Goal: Task Accomplishment & Management: Manage account settings

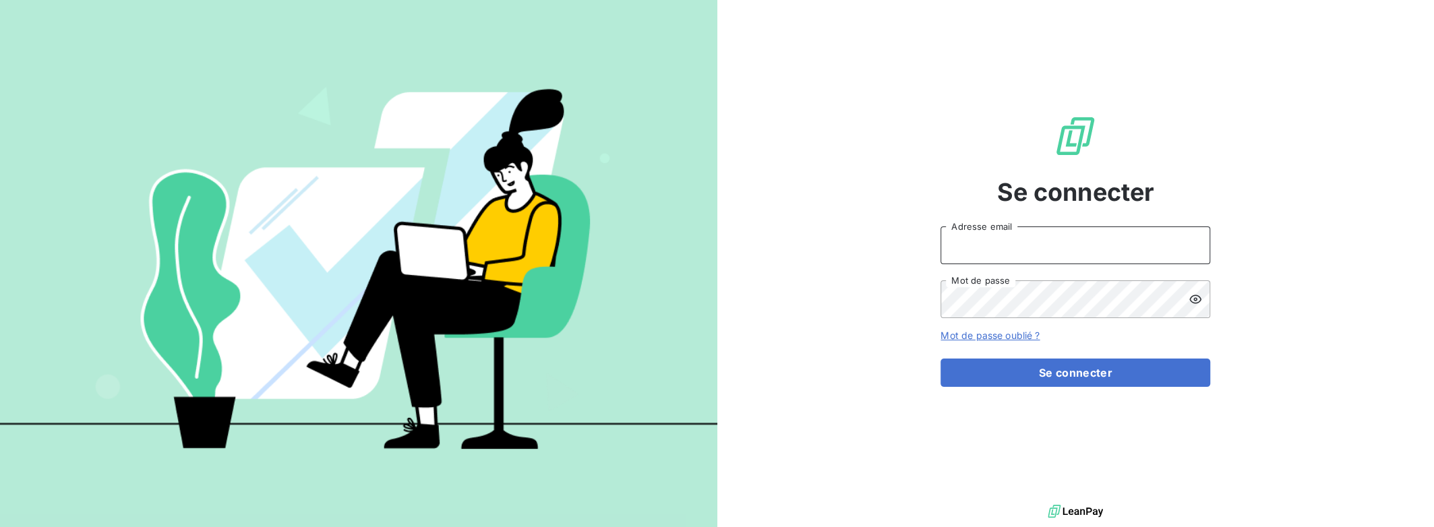
type input "[PERSON_NAME][EMAIL_ADDRESS][DOMAIN_NAME]"
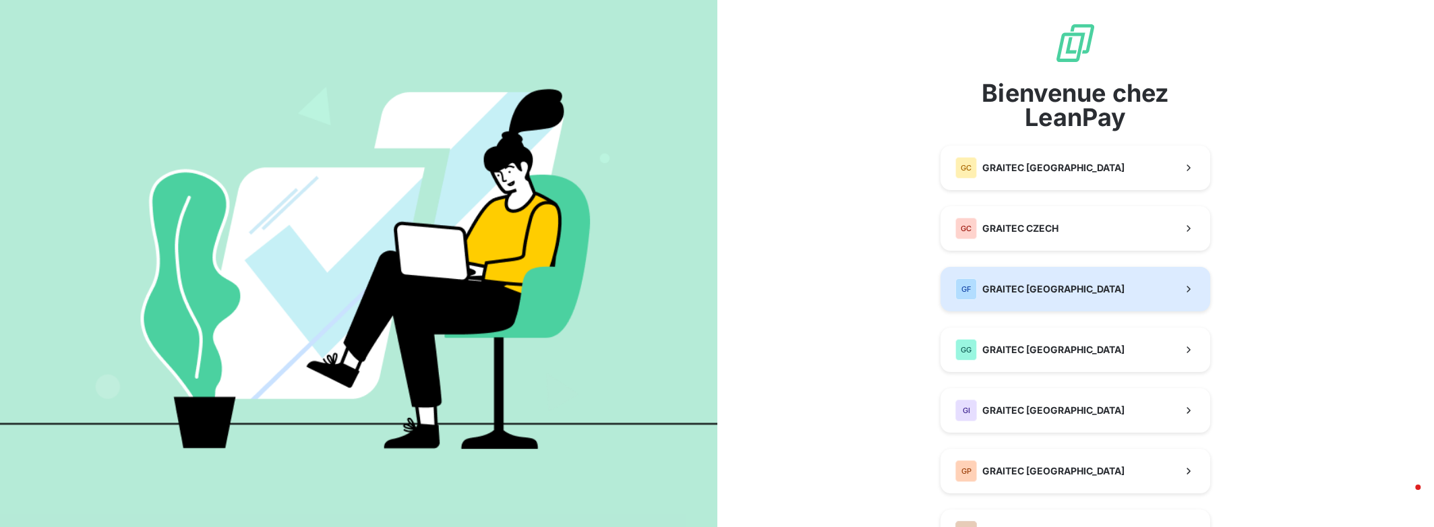
click at [1001, 284] on span "GRAITEC [GEOGRAPHIC_DATA]" at bounding box center [1054, 289] width 142 height 13
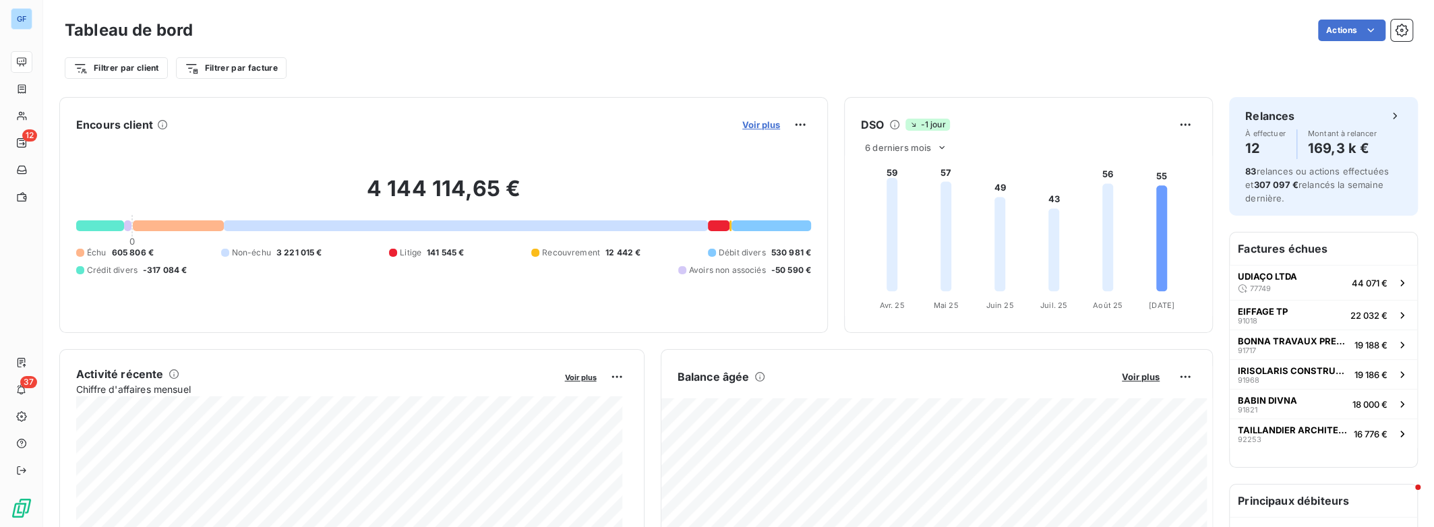
click at [743, 127] on span "Voir plus" at bounding box center [761, 124] width 38 height 11
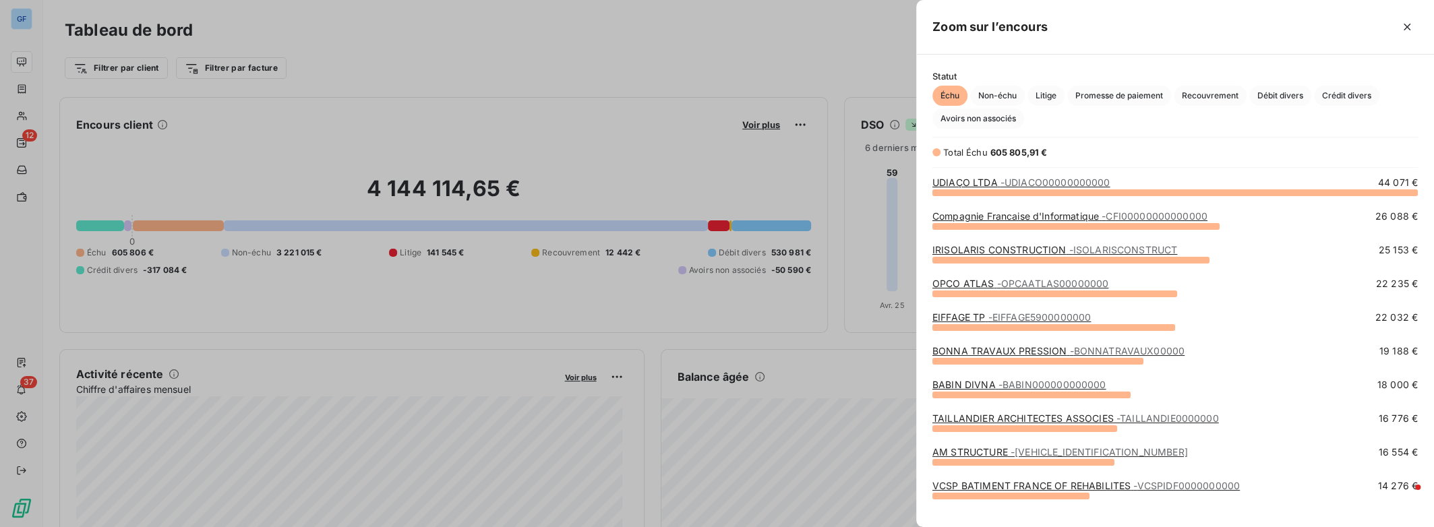
scroll to position [326, 507]
click at [1270, 96] on span "Débit divers" at bounding box center [1281, 96] width 62 height 20
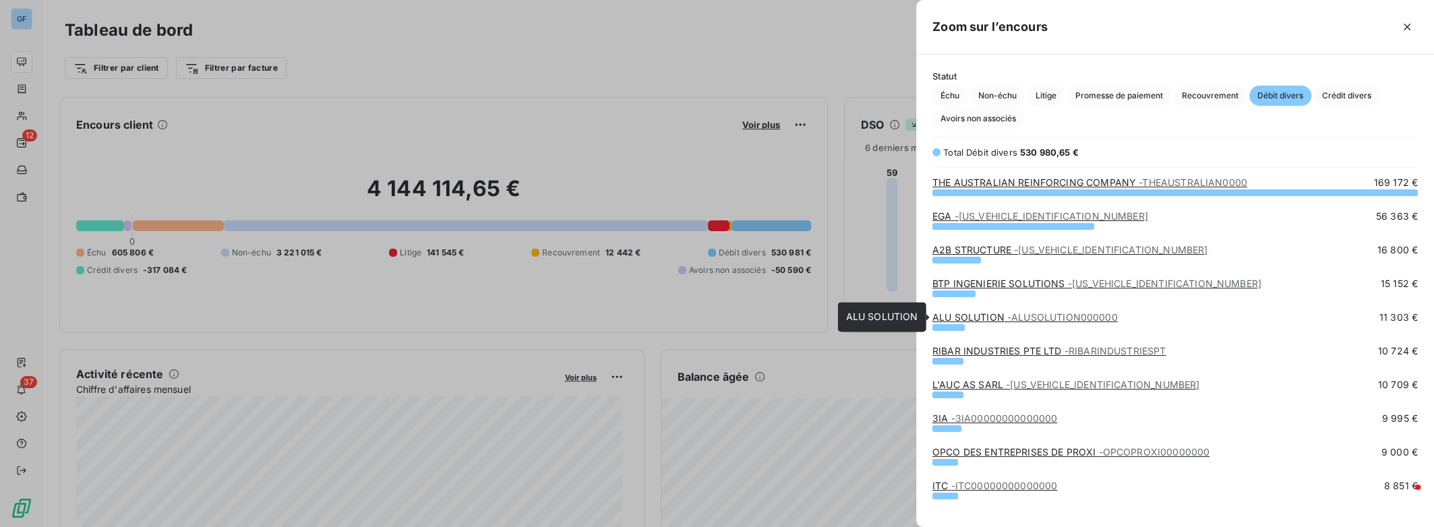
click at [1021, 319] on span "- ALUSOLUTION000000" at bounding box center [1063, 317] width 111 height 11
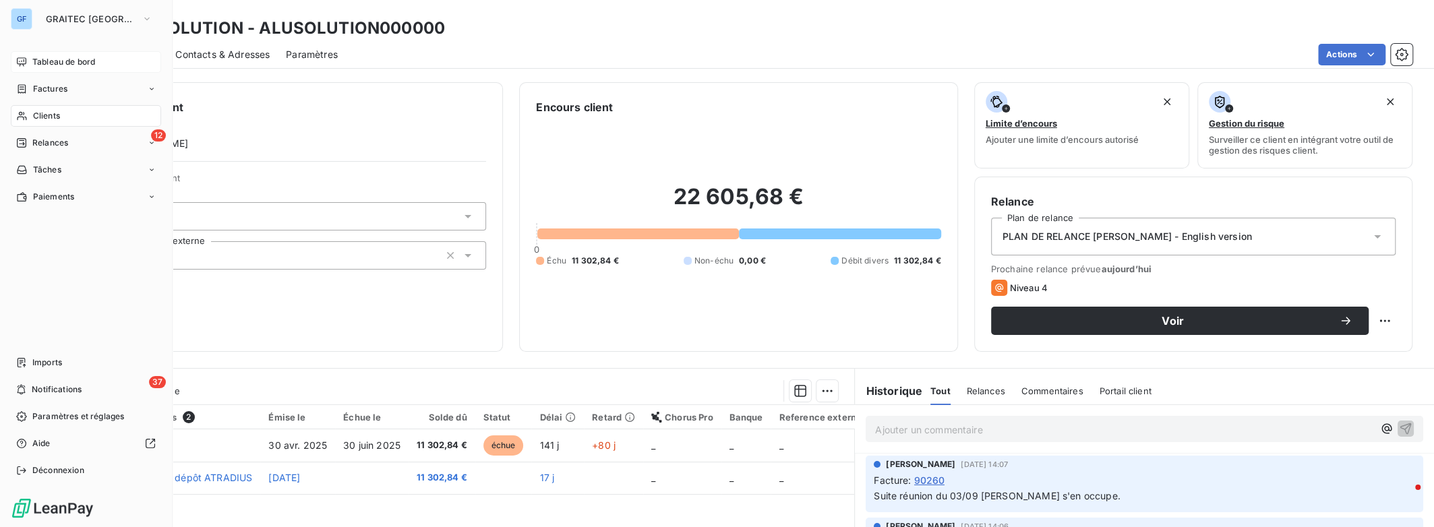
click at [38, 63] on span "Tableau de bord" at bounding box center [63, 62] width 63 height 12
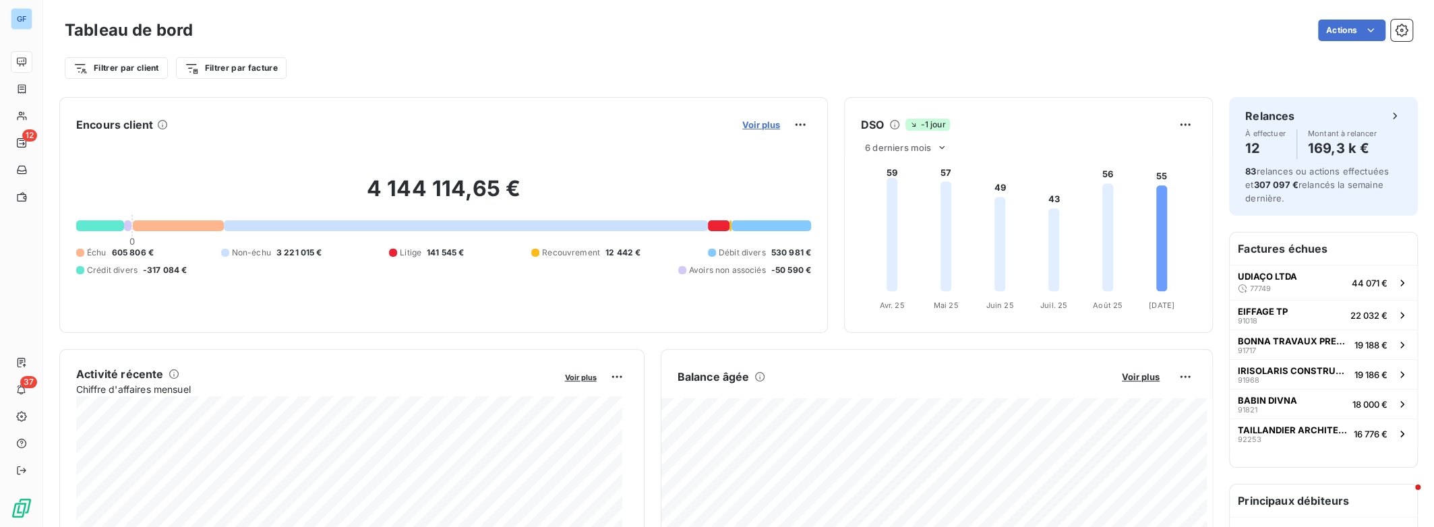
click at [764, 127] on span "Voir plus" at bounding box center [761, 124] width 38 height 11
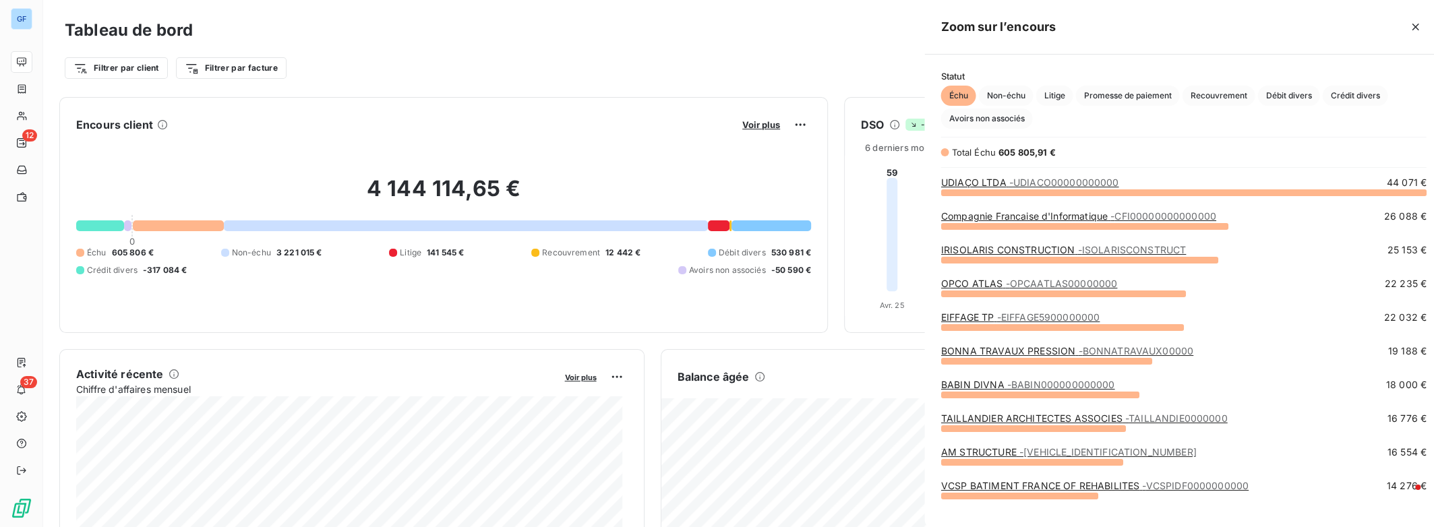
scroll to position [517, 507]
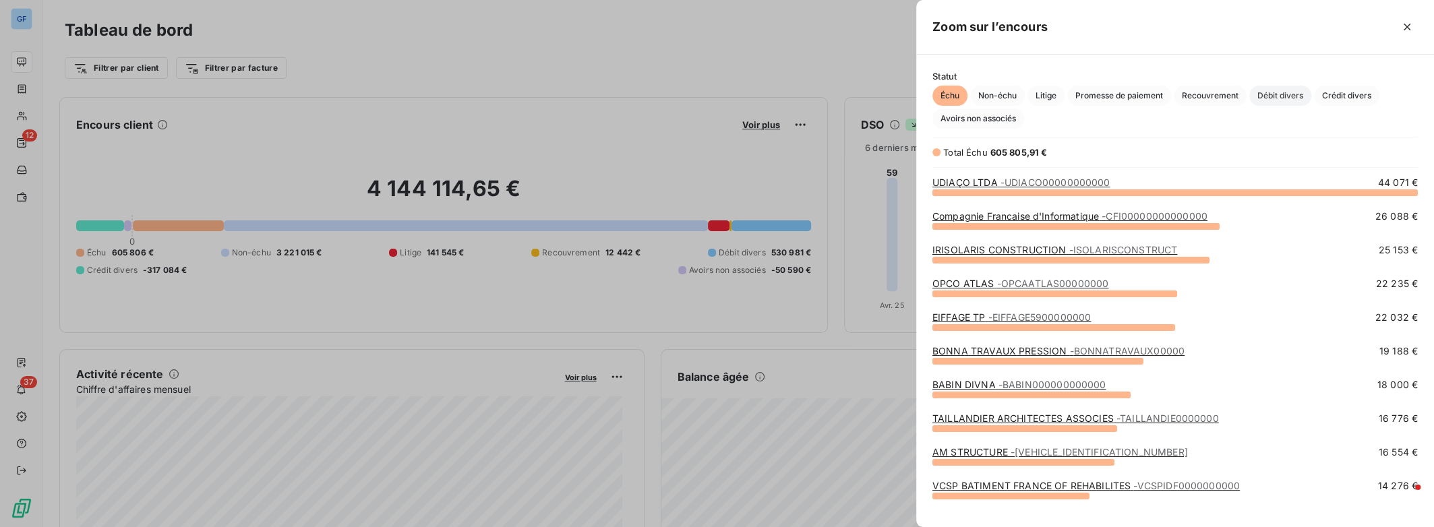
click at [1271, 98] on span "Débit divers" at bounding box center [1281, 96] width 62 height 20
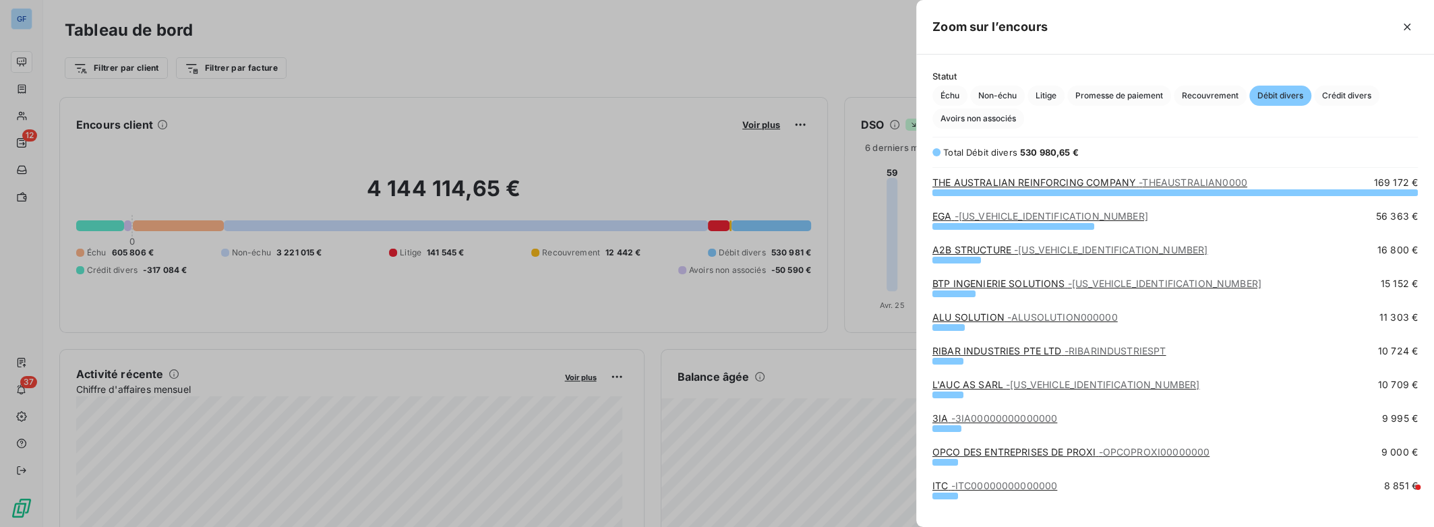
click at [1052, 251] on span "- [US_VEHICLE_IDENTIFICATION_NUMBER]" at bounding box center [1111, 249] width 194 height 11
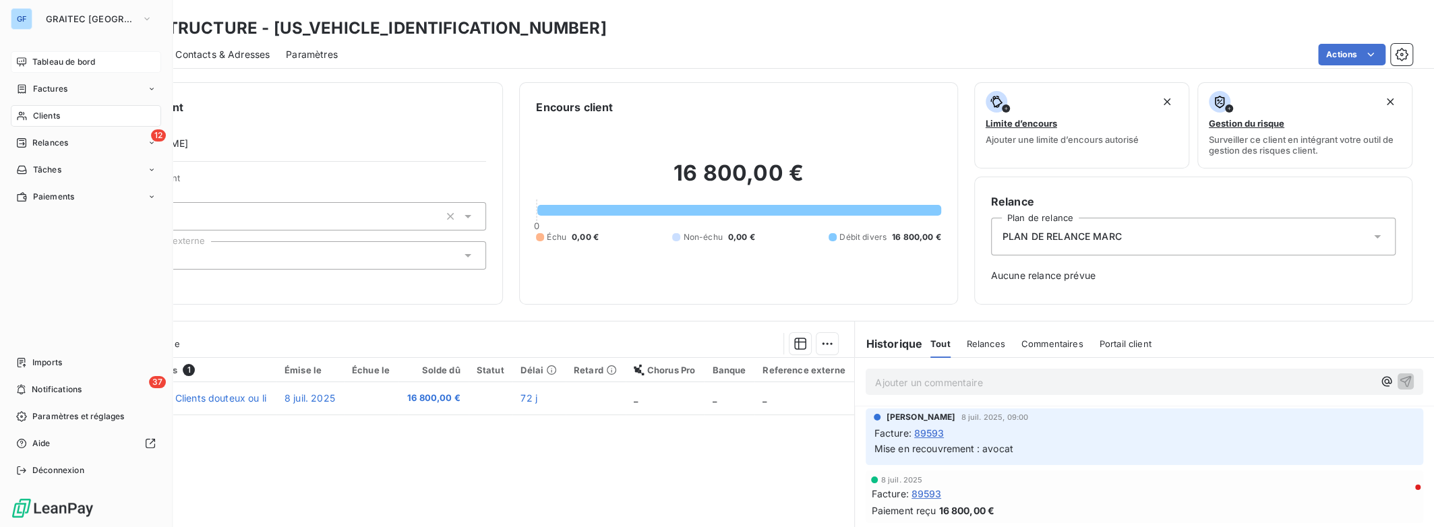
click at [48, 62] on span "Tableau de bord" at bounding box center [63, 62] width 63 height 12
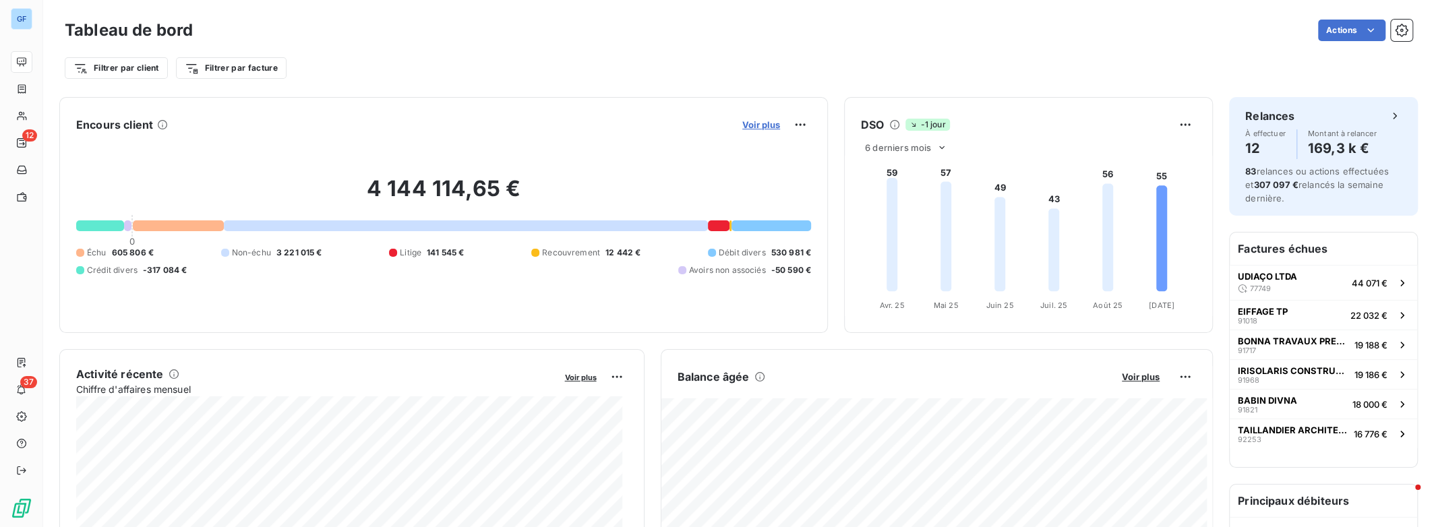
click at [760, 127] on span "Voir plus" at bounding box center [761, 124] width 38 height 11
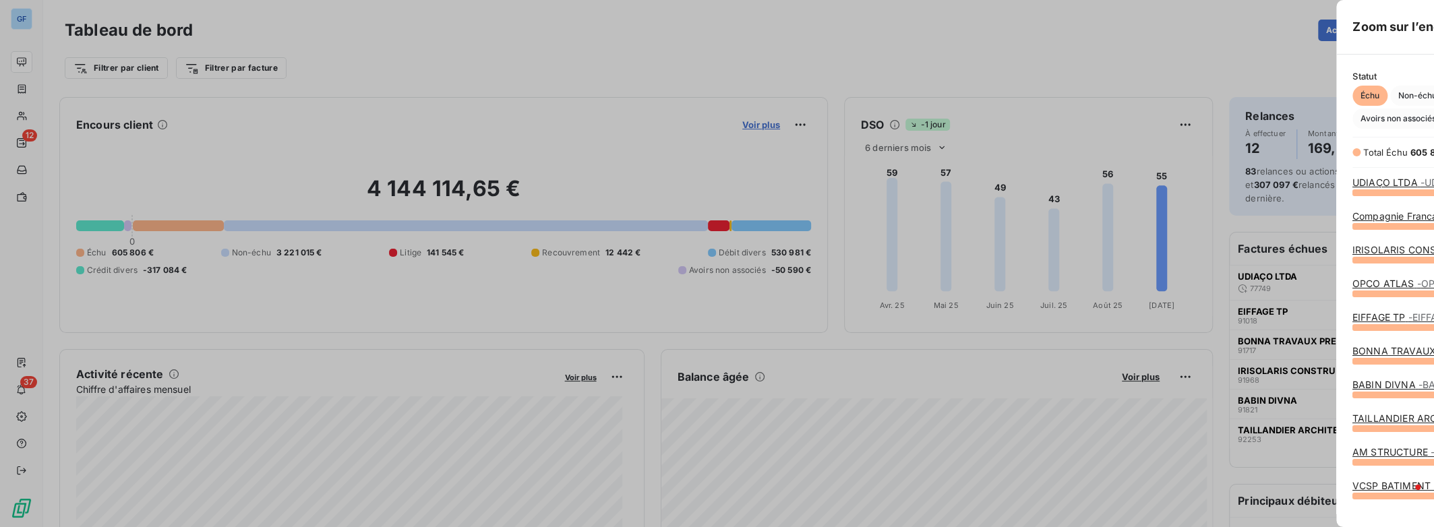
scroll to position [517, 507]
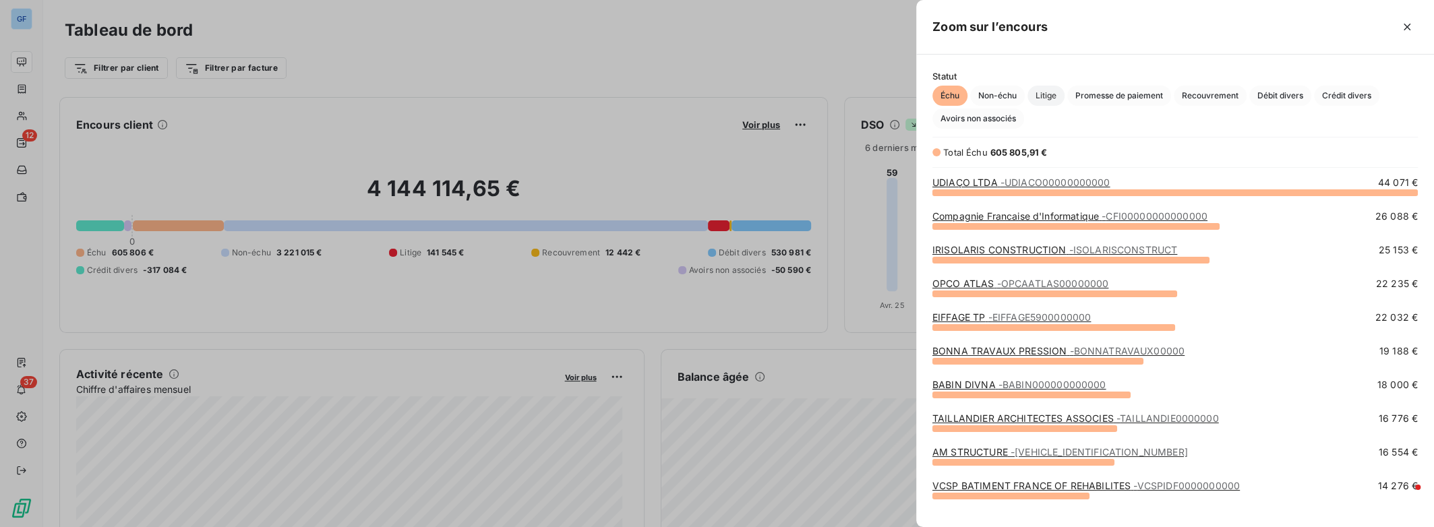
click at [1053, 98] on span "Litige" at bounding box center [1046, 96] width 37 height 20
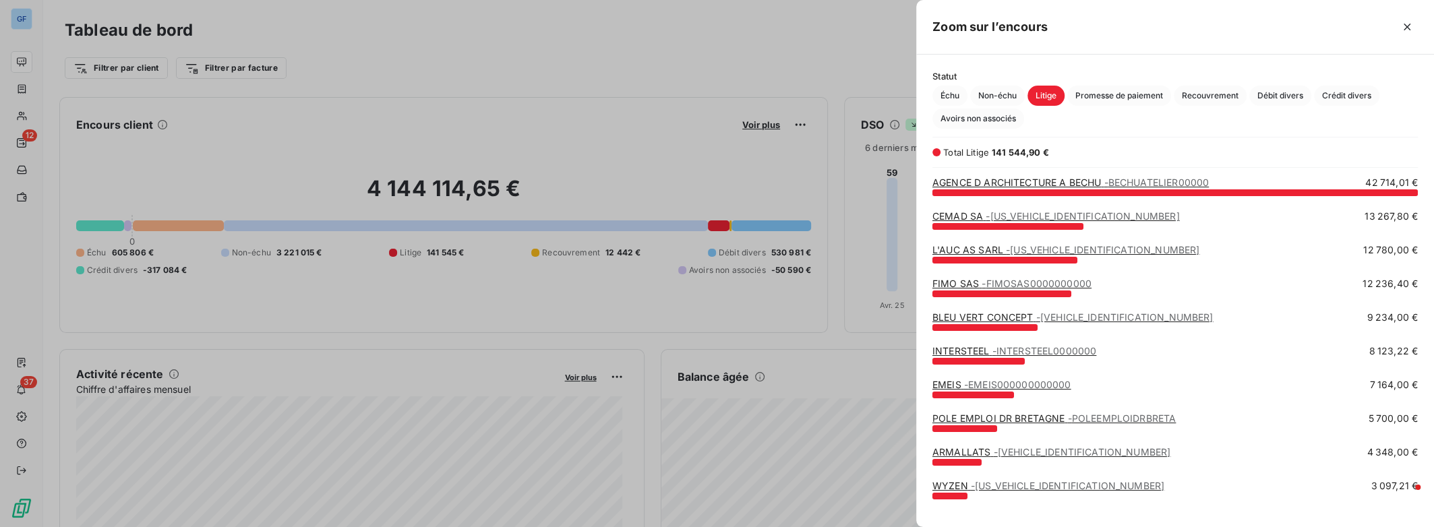
scroll to position [326, 507]
click at [1013, 285] on span "- FIMOSAS0000000000" at bounding box center [1037, 283] width 110 height 11
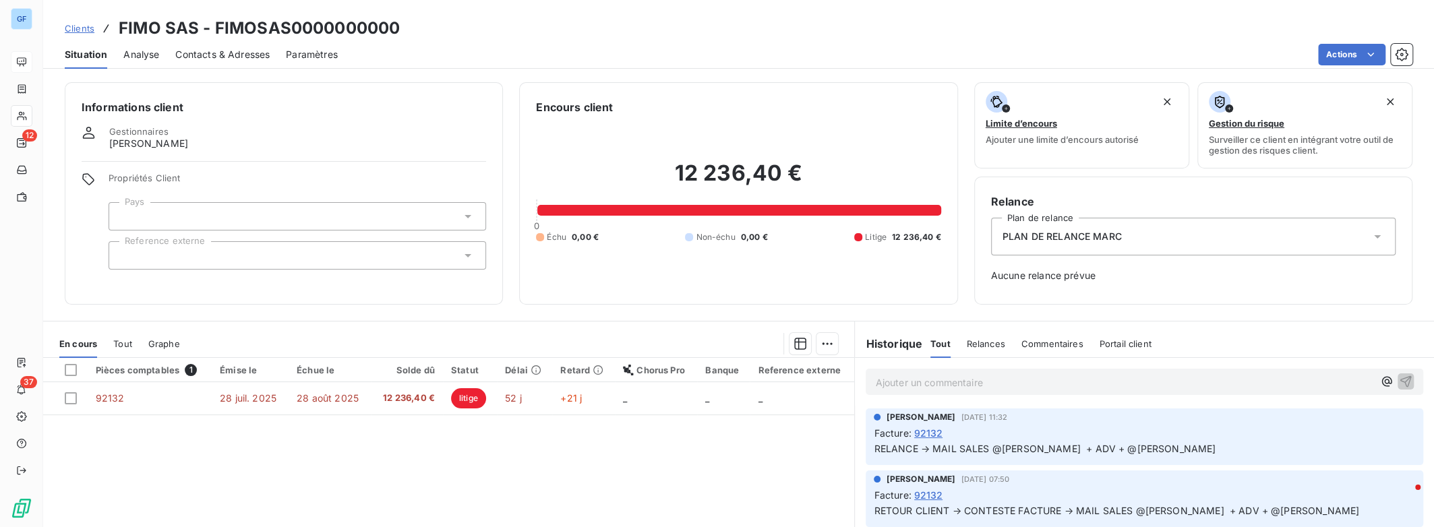
scroll to position [130, 0]
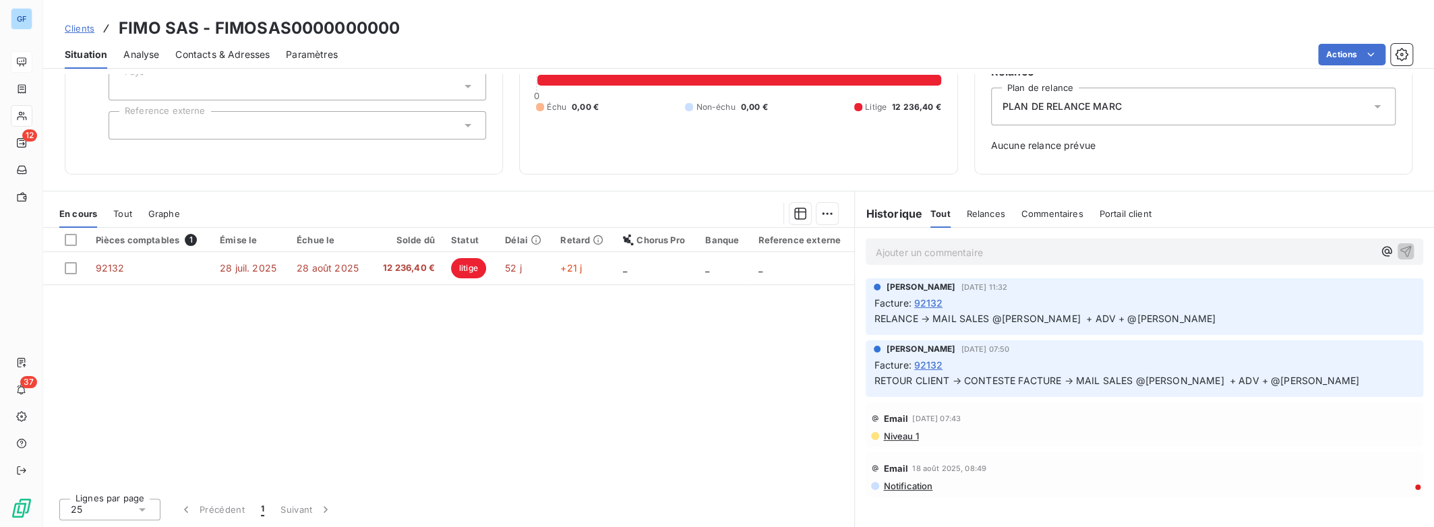
click at [1046, 216] on span "Commentaires" at bounding box center [1053, 213] width 62 height 11
click at [896, 213] on h6 "Historique" at bounding box center [888, 214] width 67 height 16
click at [937, 216] on span "Tout" at bounding box center [940, 213] width 19 height 11
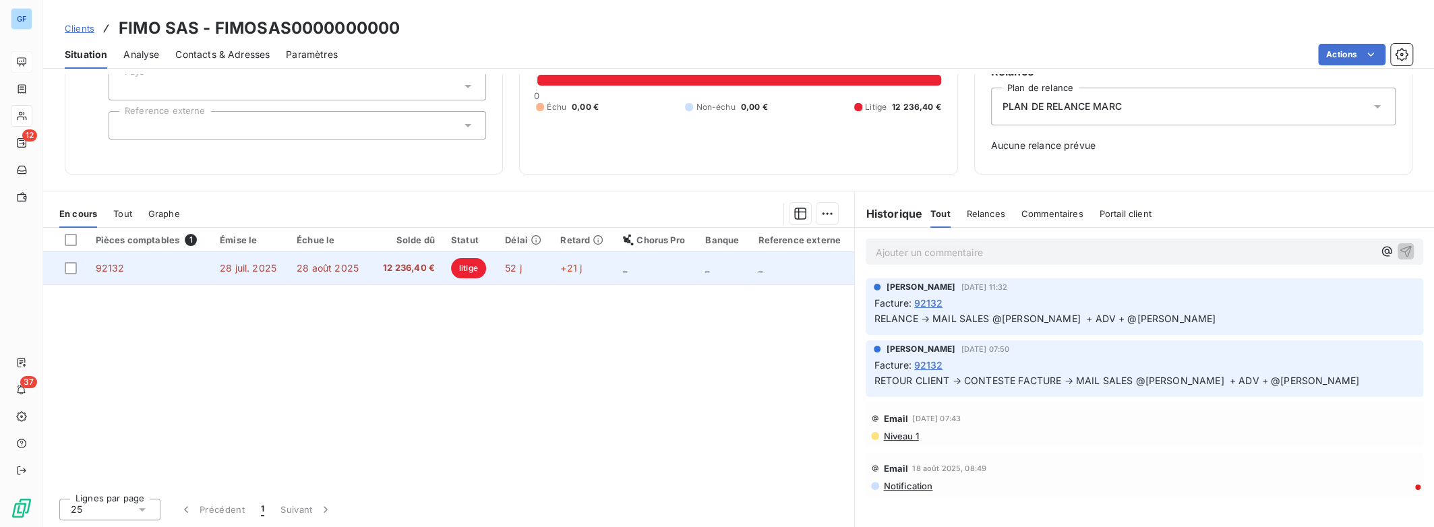
click at [426, 270] on span "12 236,40 €" at bounding box center [407, 268] width 55 height 13
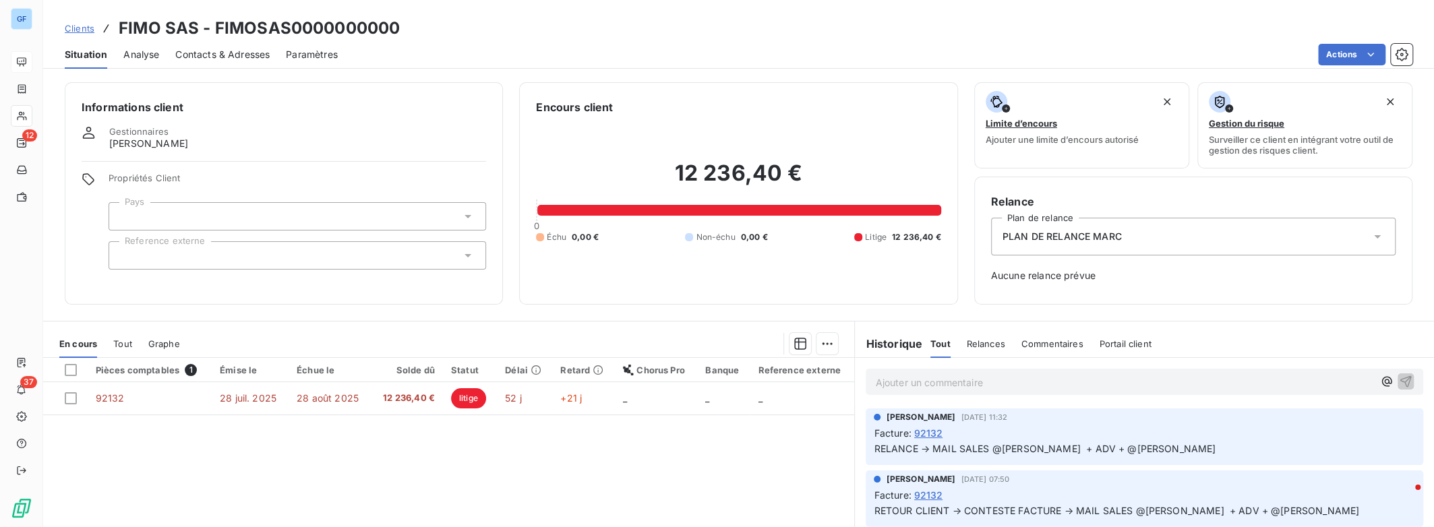
scroll to position [130, 0]
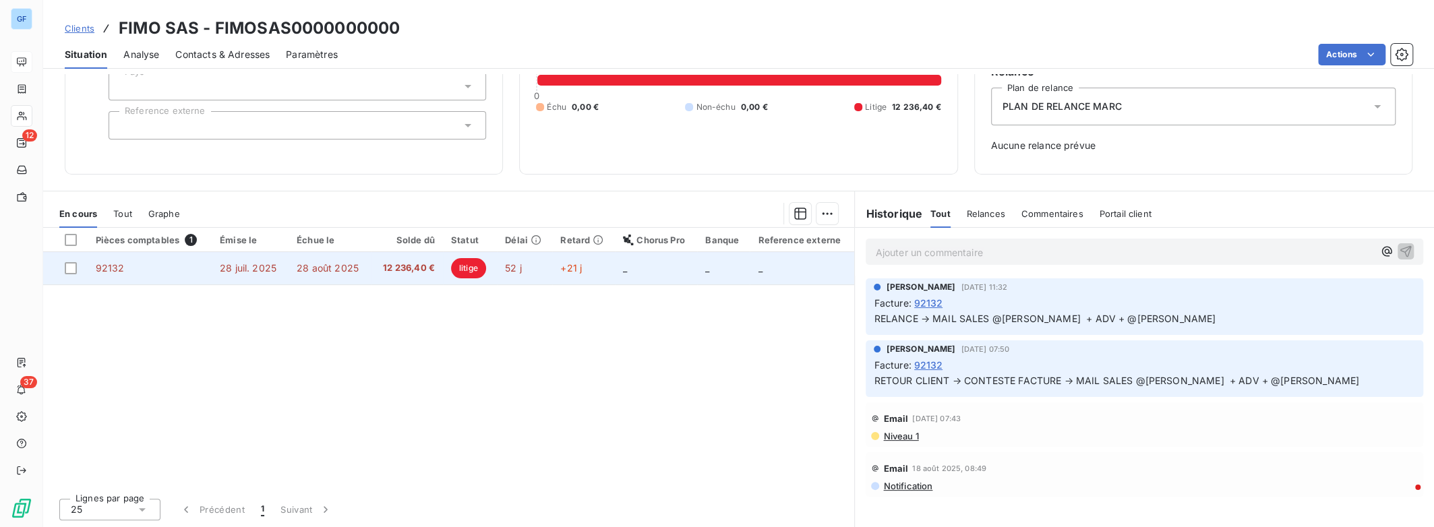
click at [464, 270] on span "litige" at bounding box center [468, 268] width 35 height 20
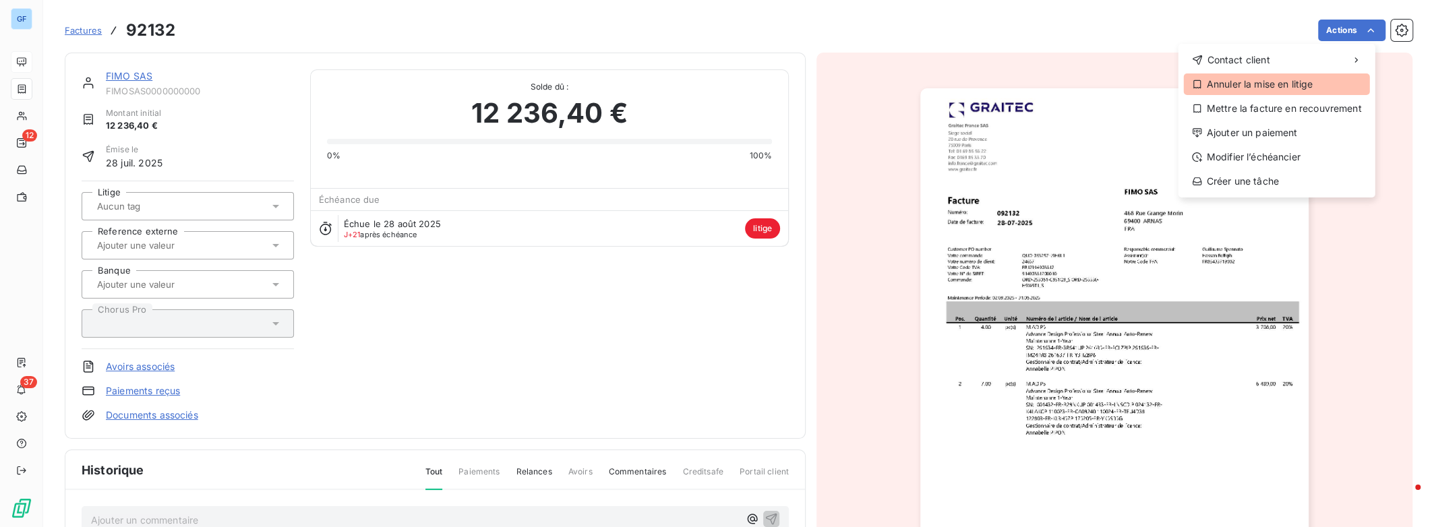
click at [1299, 87] on div "Annuler la mise en litige" at bounding box center [1277, 85] width 186 height 22
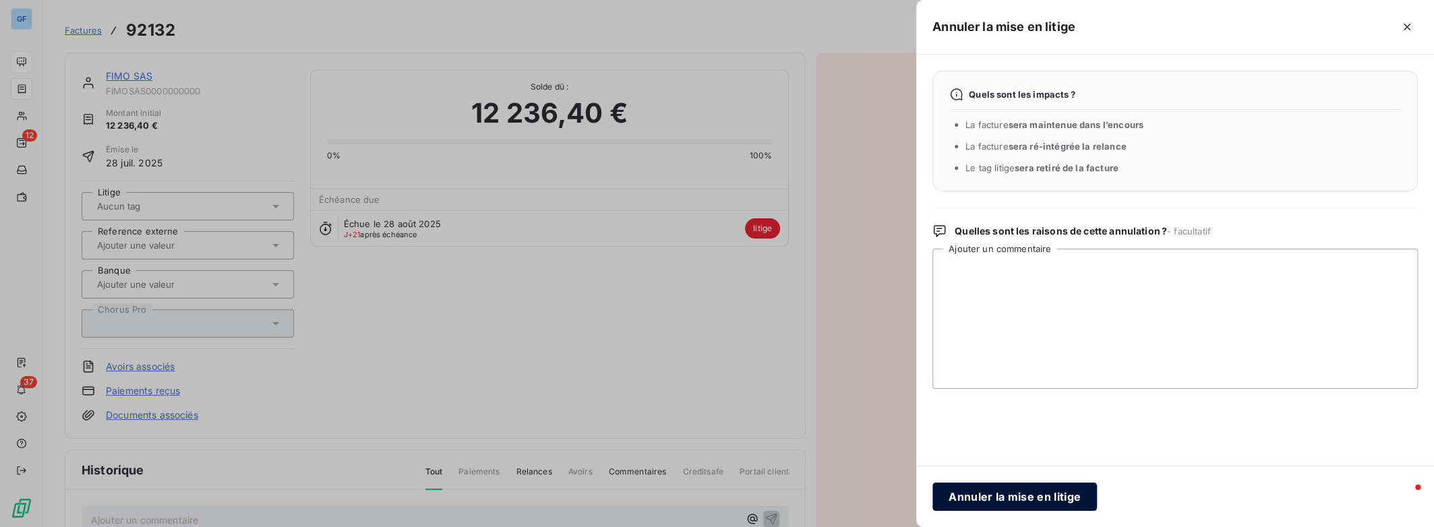
click at [992, 500] on button "Annuler la mise en litige" at bounding box center [1015, 497] width 165 height 28
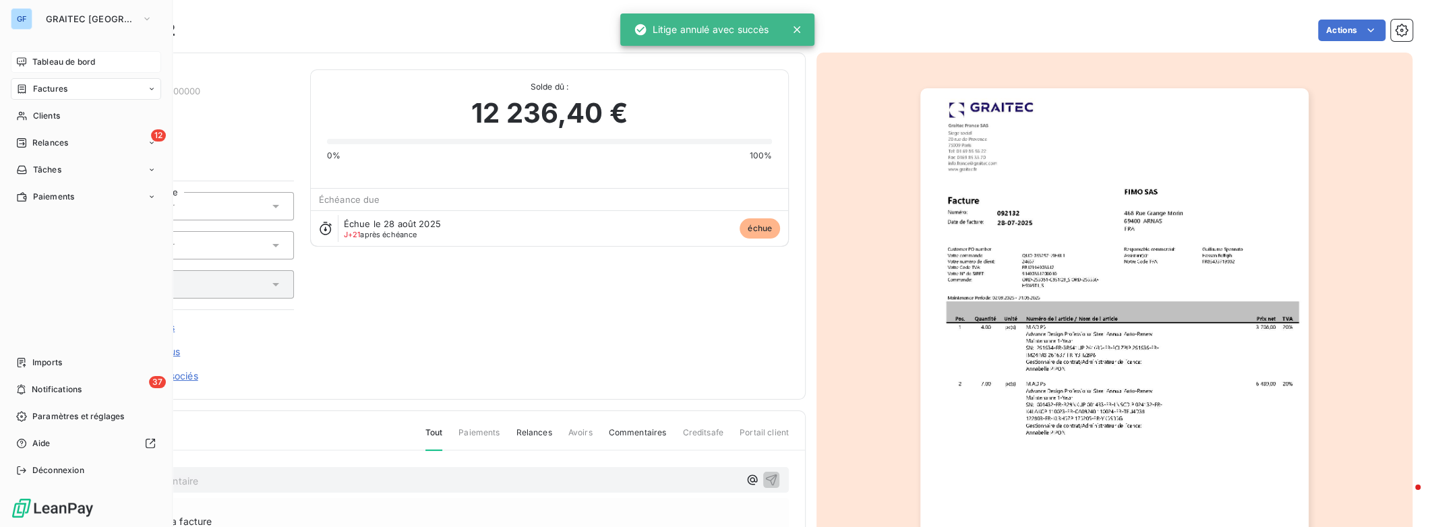
click at [59, 68] on div "Tableau de bord" at bounding box center [86, 62] width 150 height 22
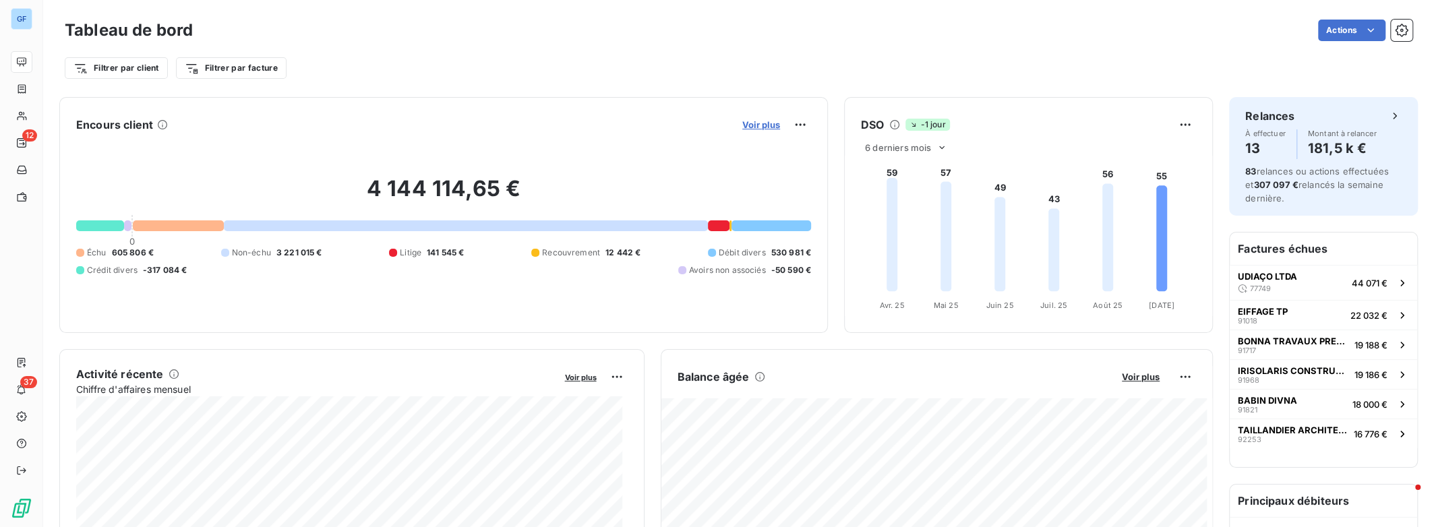
click at [769, 125] on span "Voir plus" at bounding box center [761, 124] width 38 height 11
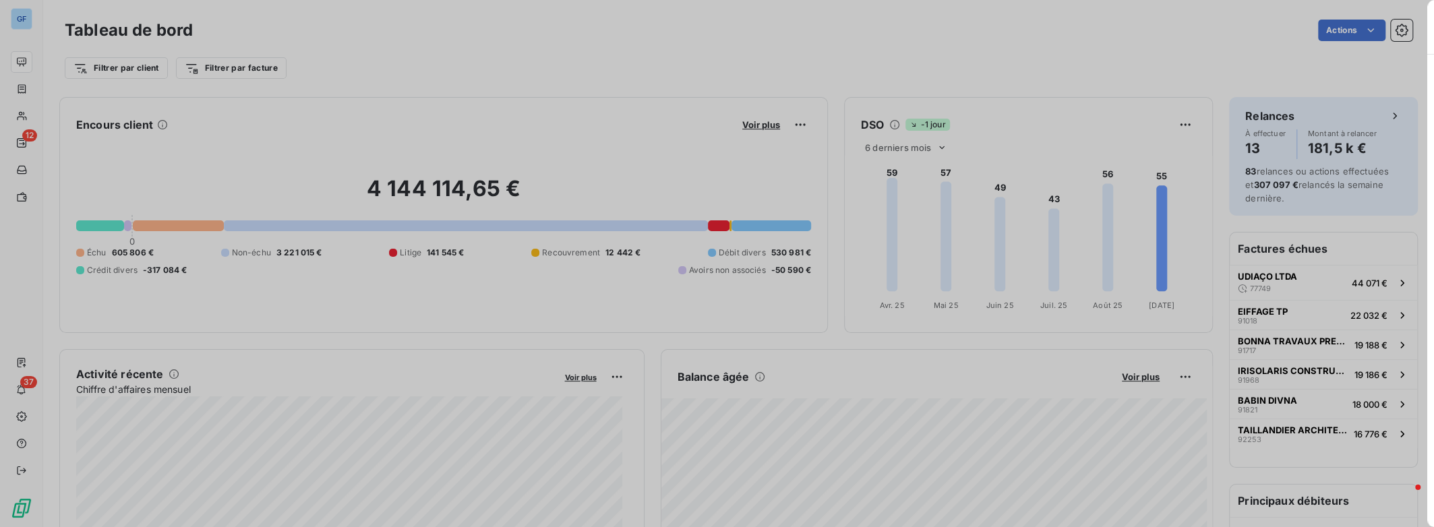
scroll to position [517, 507]
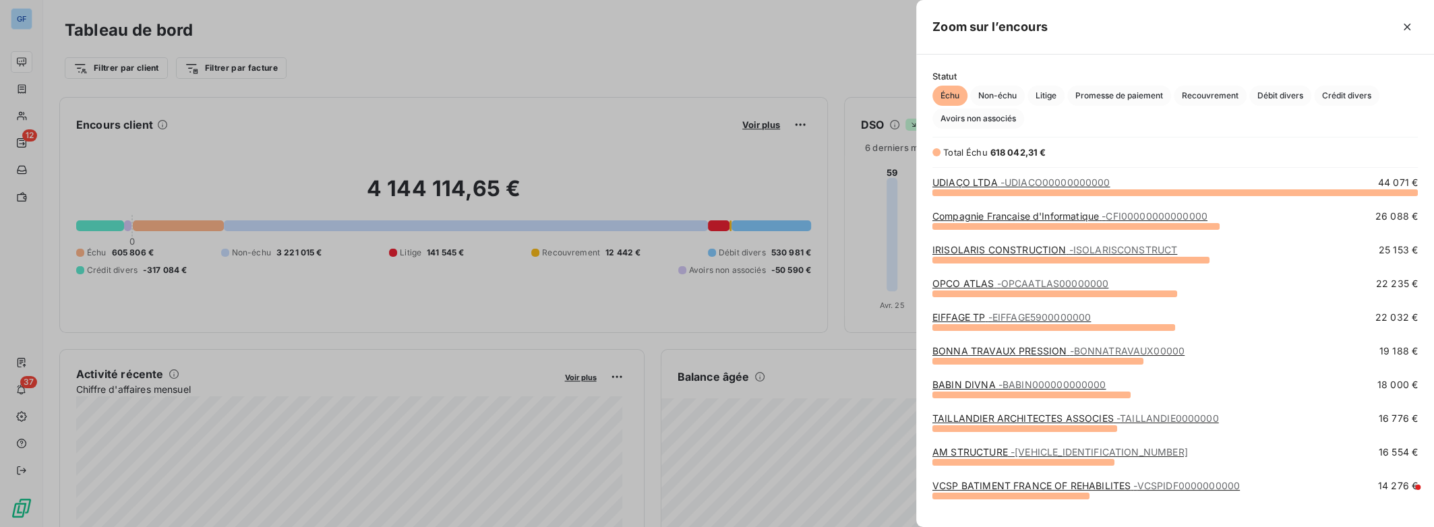
click at [1059, 182] on span "- UDIACO00000000000" at bounding box center [1056, 182] width 110 height 11
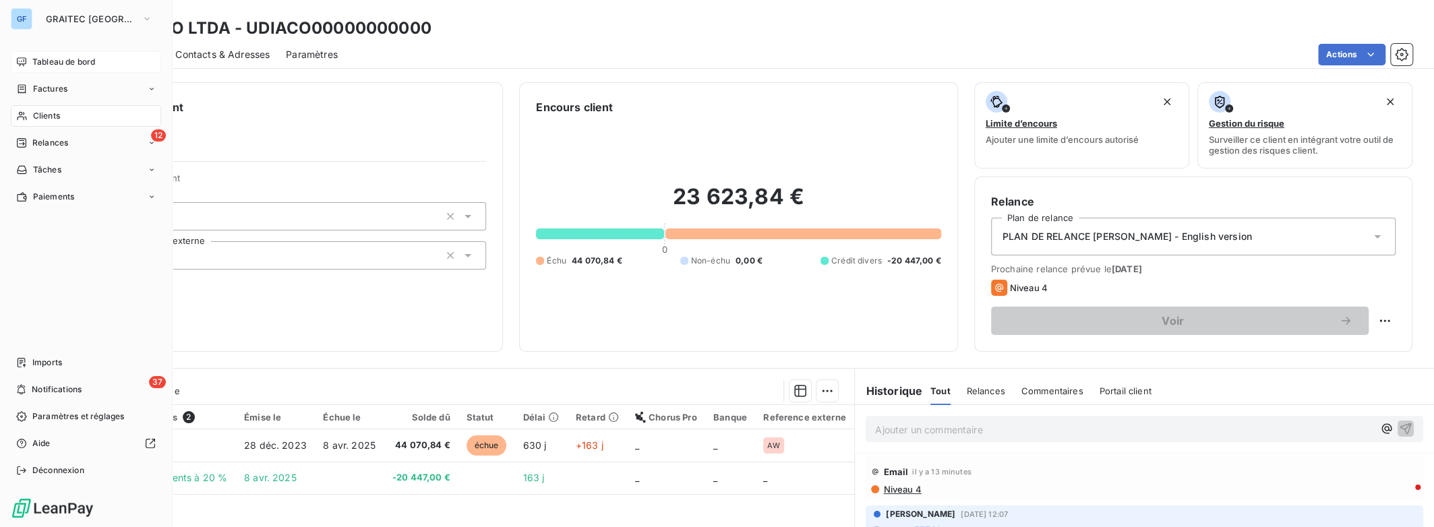
click at [63, 65] on span "Tableau de bord" at bounding box center [63, 62] width 63 height 12
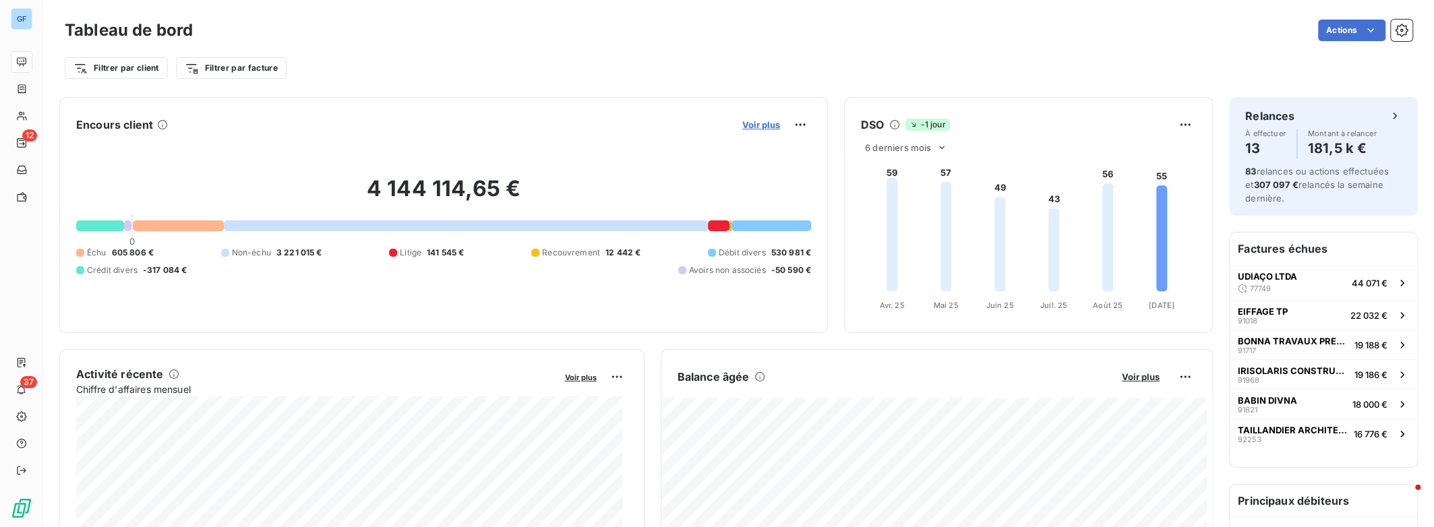
click at [759, 125] on span "Voir plus" at bounding box center [761, 124] width 38 height 11
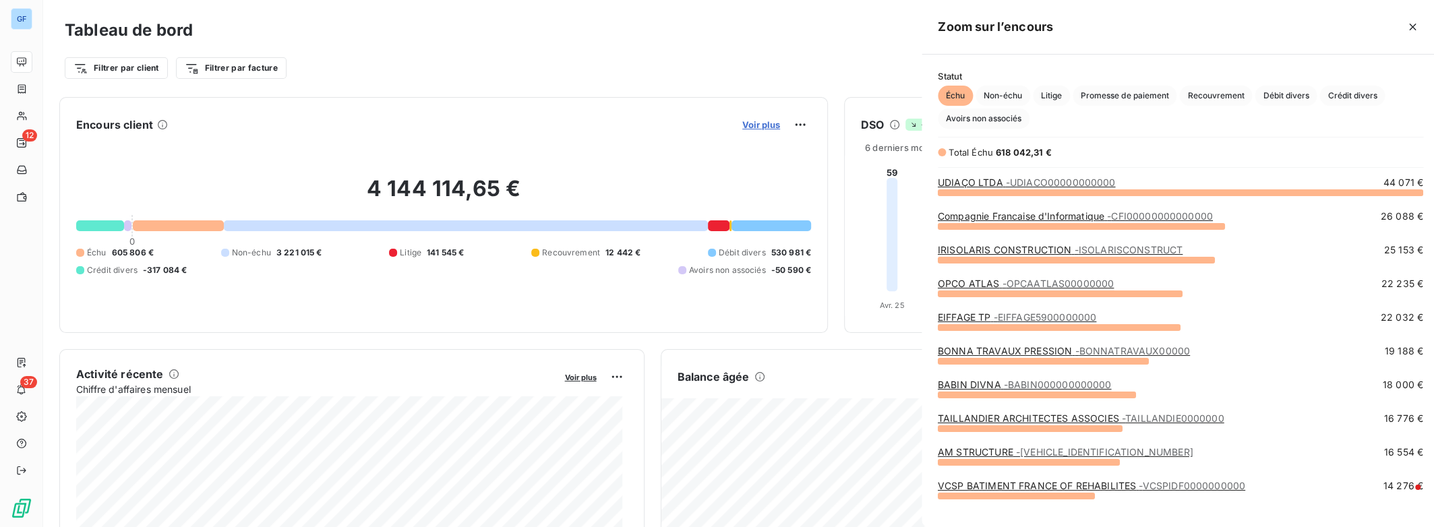
scroll to position [517, 507]
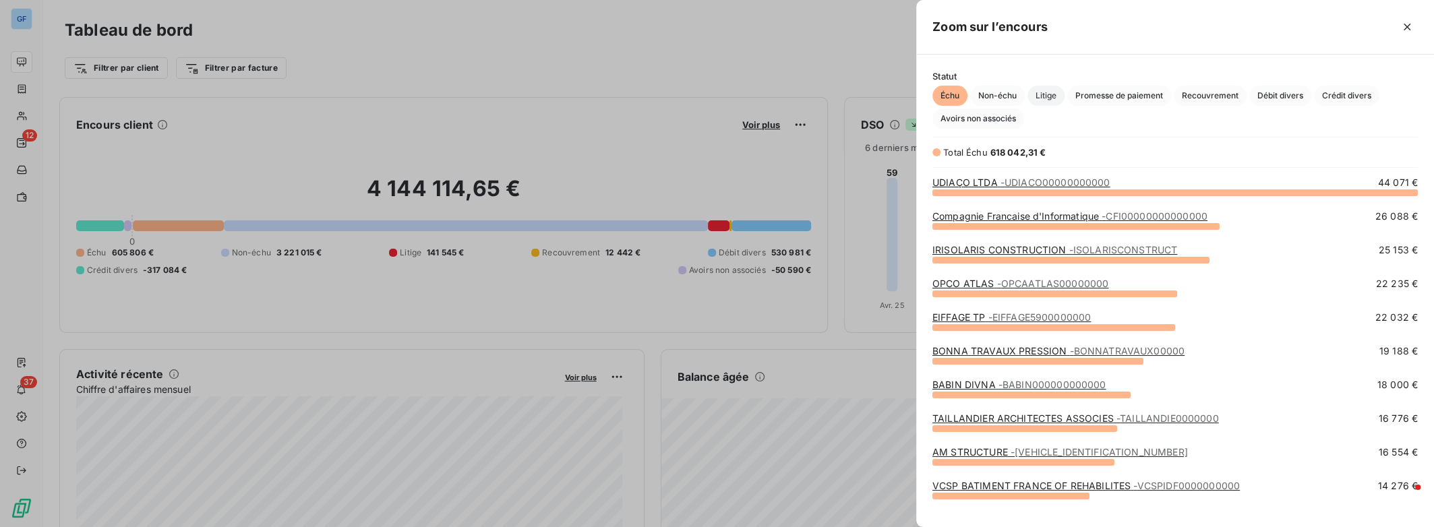
click at [1051, 98] on span "Litige" at bounding box center [1046, 96] width 37 height 20
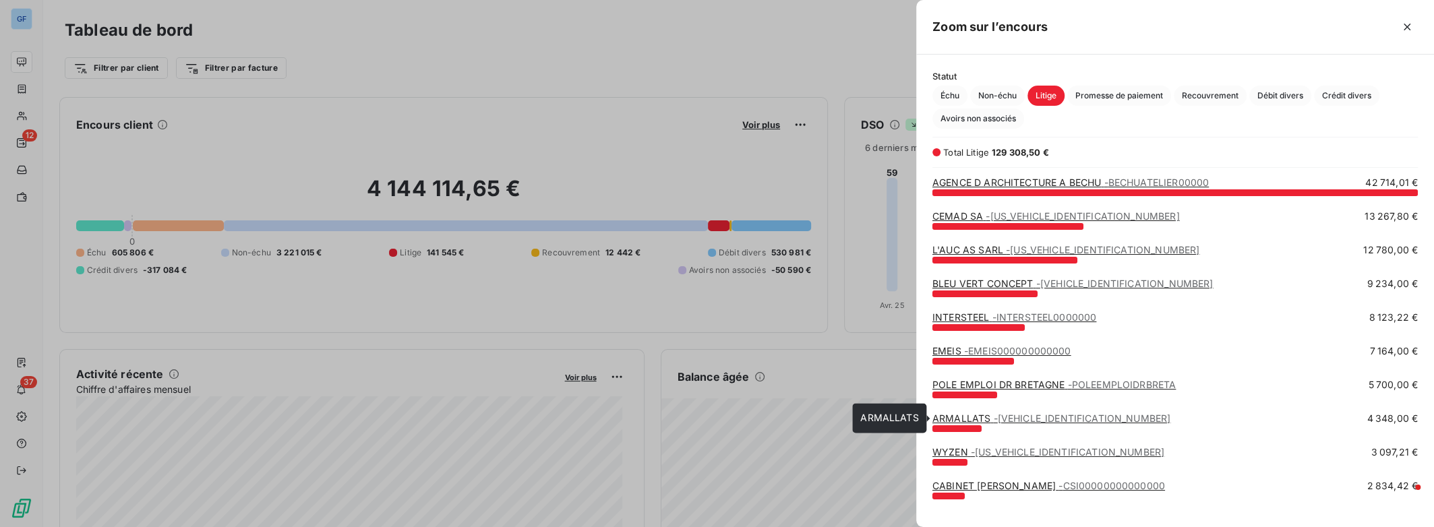
click at [1002, 421] on span "- [VEHICLE_IDENTIFICATION_NUMBER]" at bounding box center [1082, 418] width 177 height 11
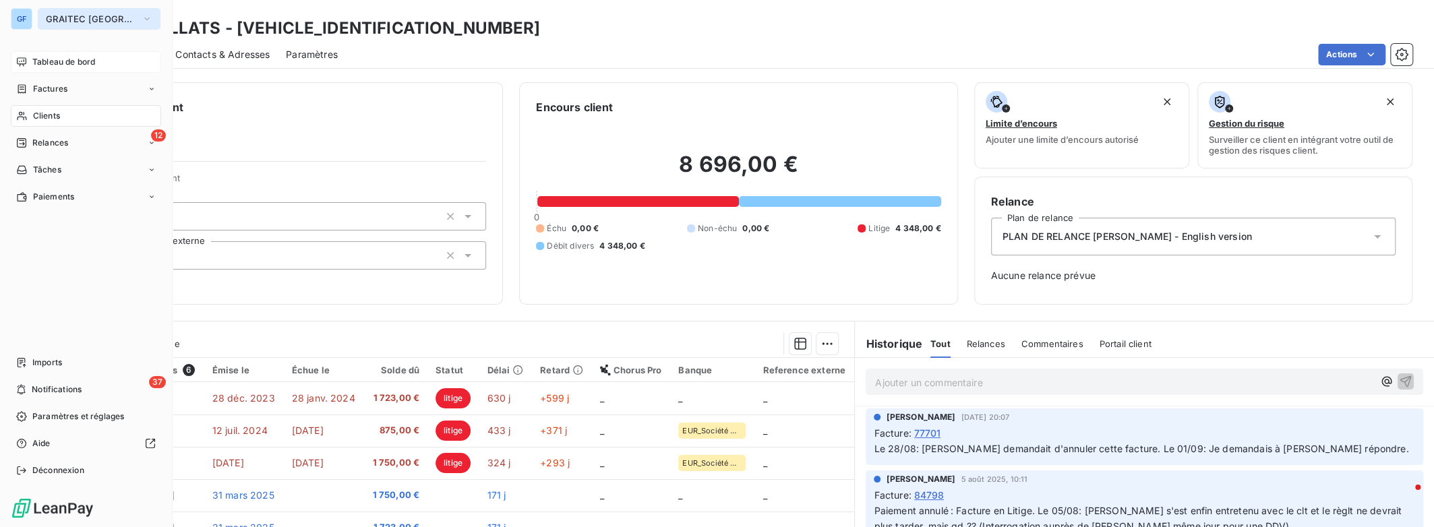
click at [102, 22] on span "GRAITEC [GEOGRAPHIC_DATA]" at bounding box center [91, 18] width 90 height 11
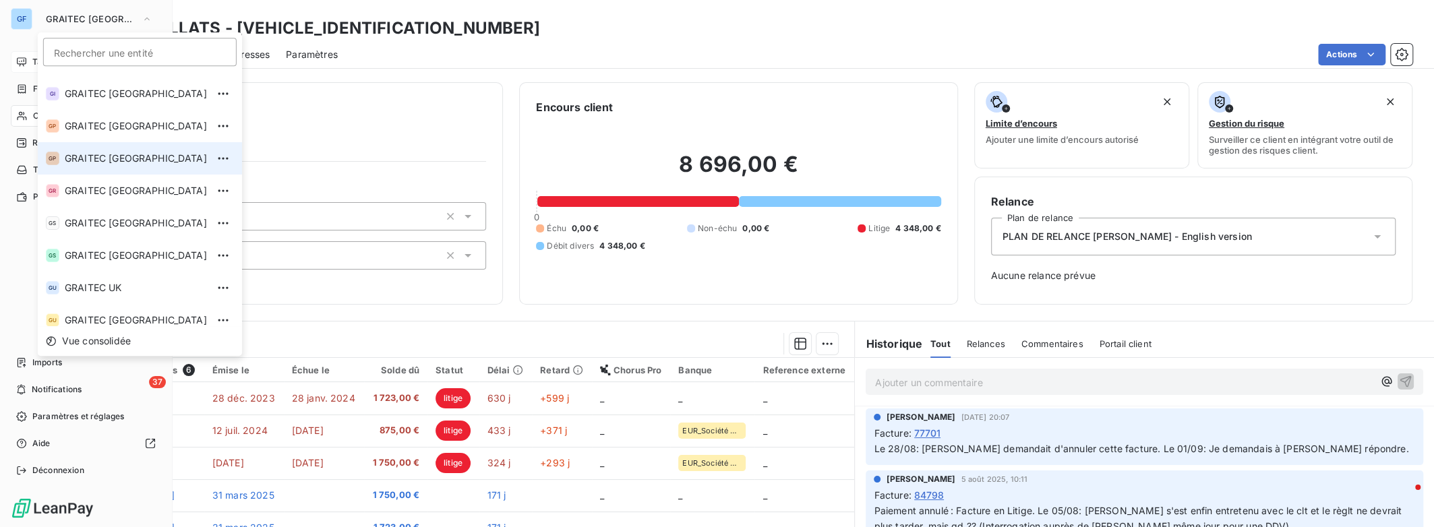
scroll to position [134, 0]
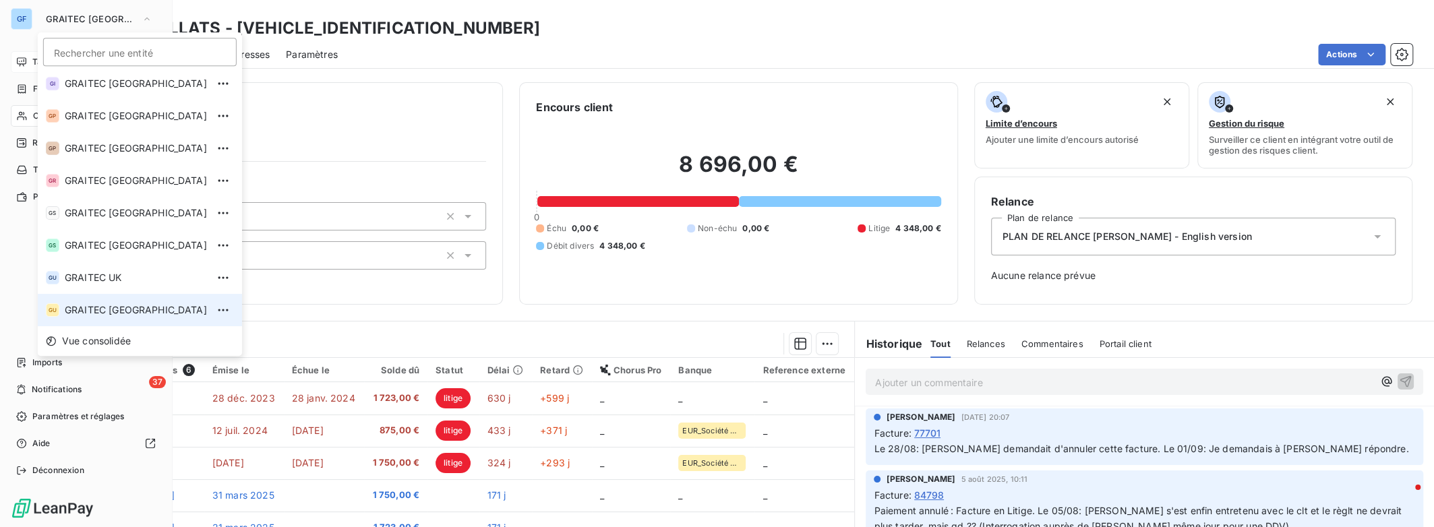
click at [96, 304] on span "GRAITEC [GEOGRAPHIC_DATA]" at bounding box center [136, 309] width 142 height 13
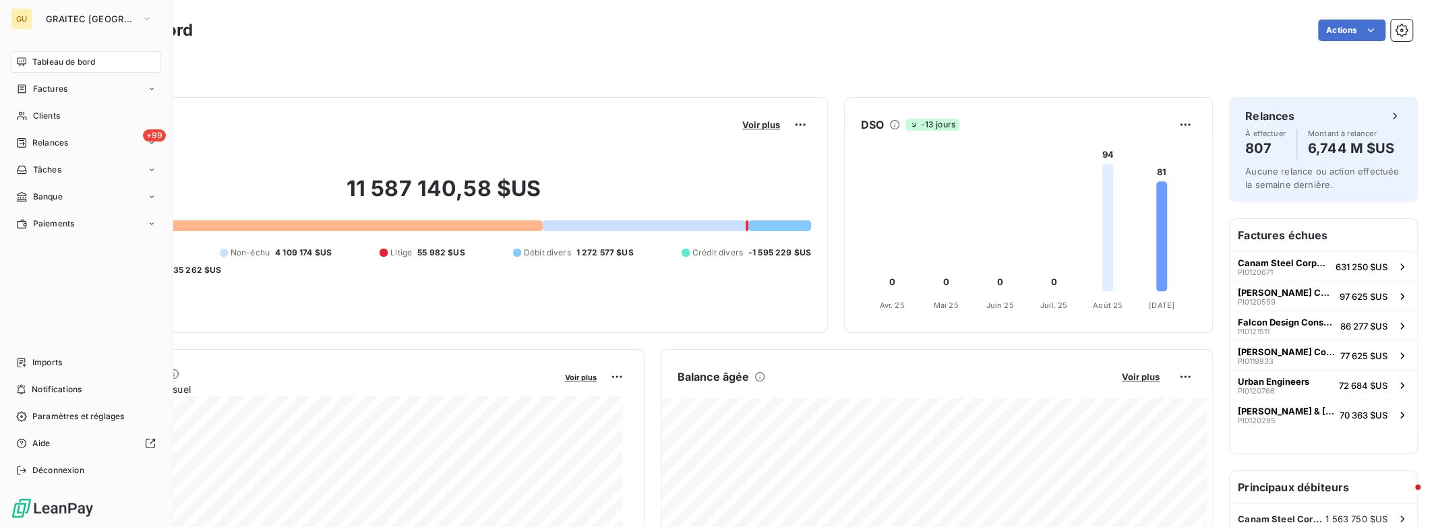
click at [127, 154] on nav "Tableau de bord Factures Clients +99 Relances Tâches Banque Paiements" at bounding box center [86, 142] width 150 height 183
click at [111, 146] on div "+99 Relances" at bounding box center [86, 143] width 150 height 22
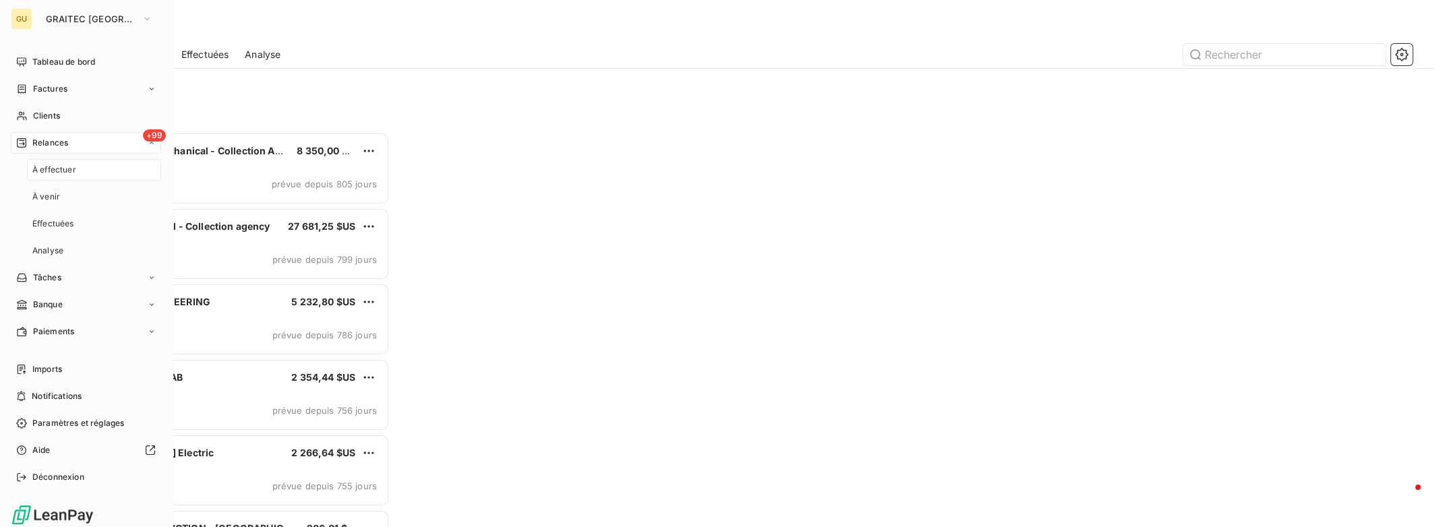
scroll to position [385, 314]
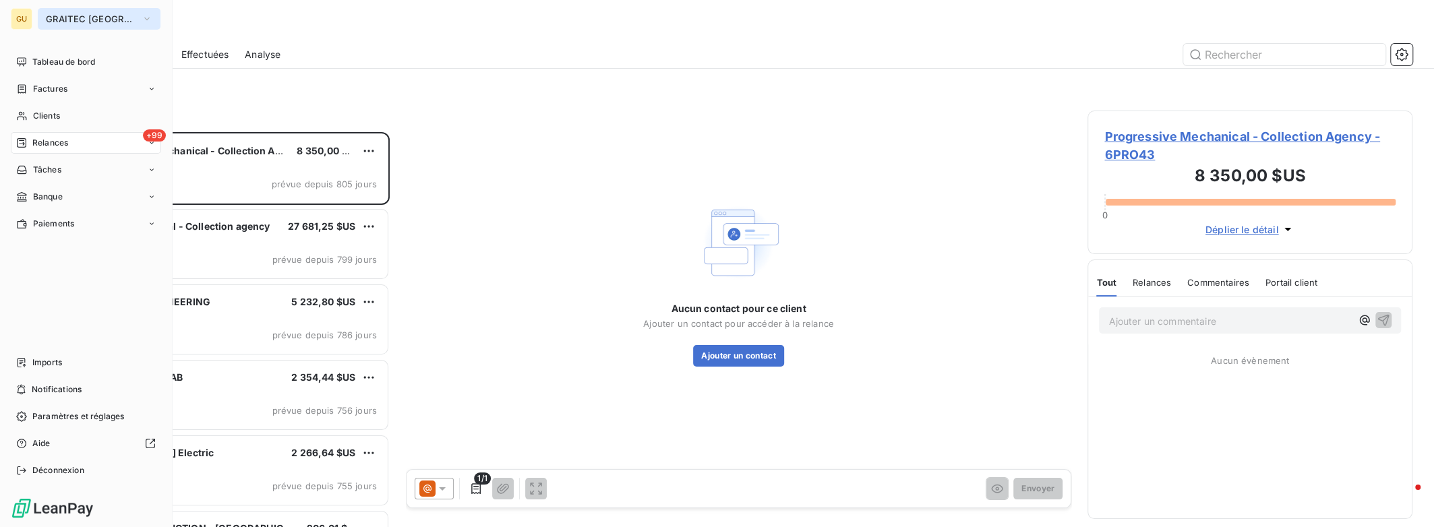
click at [67, 20] on span "GRAITEC [GEOGRAPHIC_DATA]" at bounding box center [91, 18] width 90 height 11
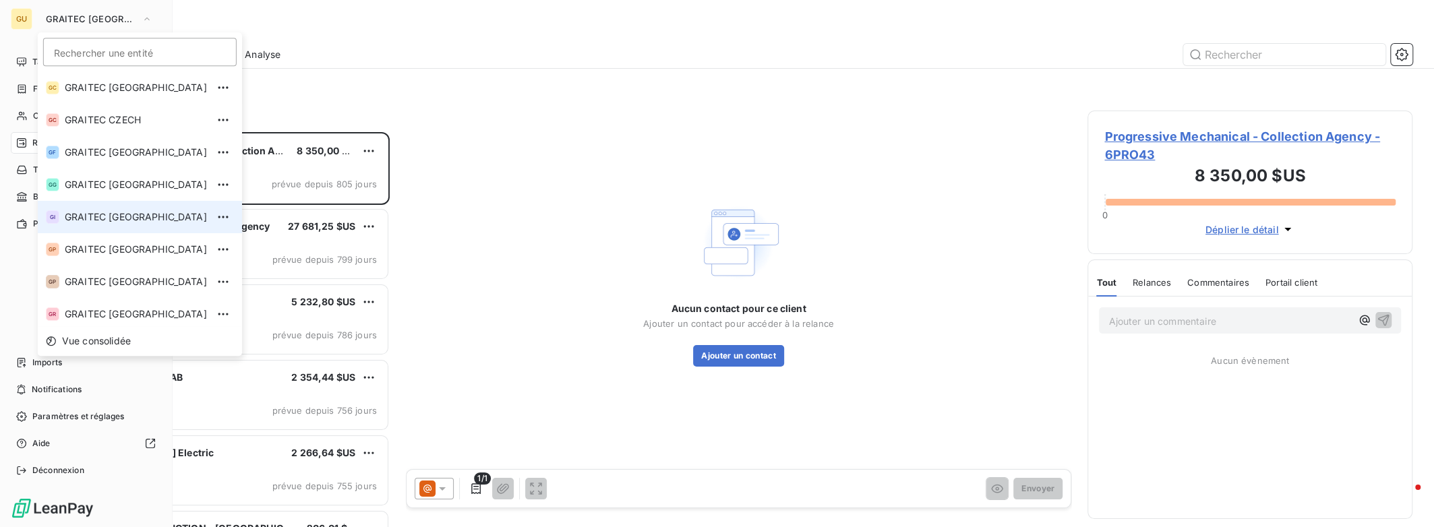
scroll to position [134, 0]
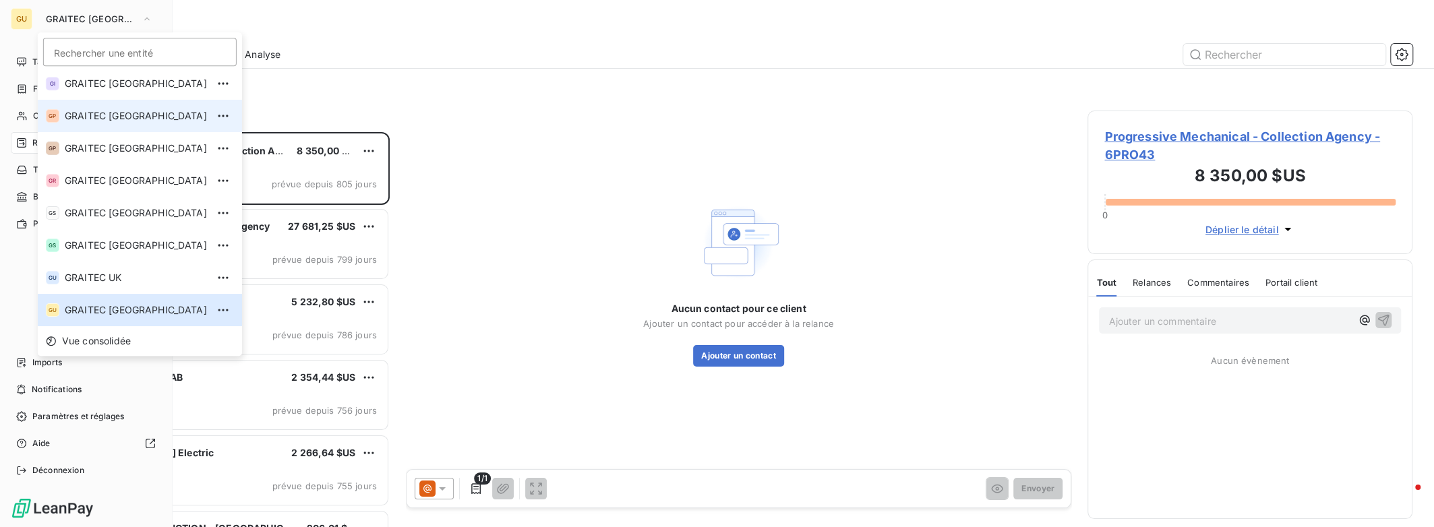
click at [85, 117] on span "GRAITEC [GEOGRAPHIC_DATA]" at bounding box center [136, 115] width 142 height 13
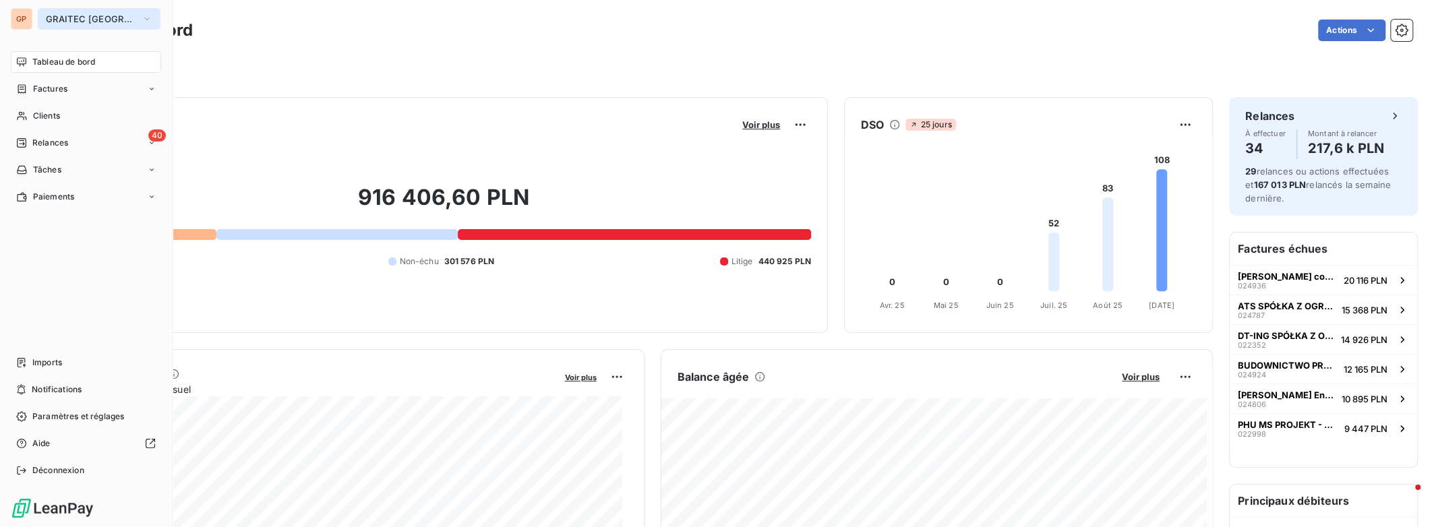
click at [142, 22] on icon "button" at bounding box center [147, 18] width 11 height 13
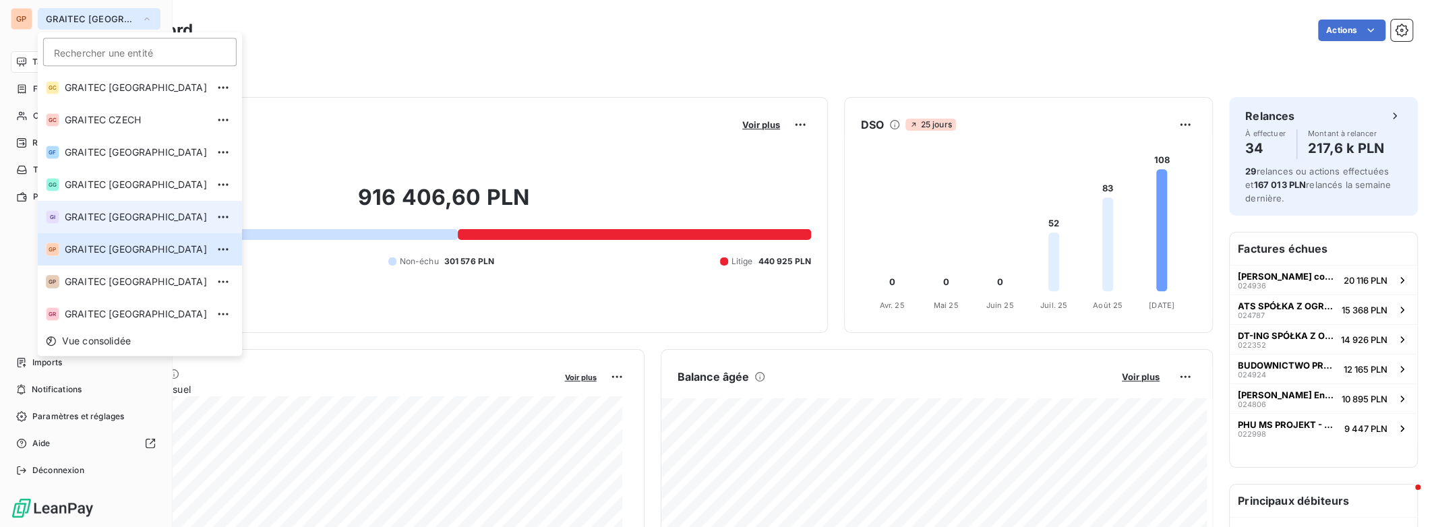
click at [115, 208] on li "GI GRAITEC [GEOGRAPHIC_DATA]" at bounding box center [140, 217] width 204 height 32
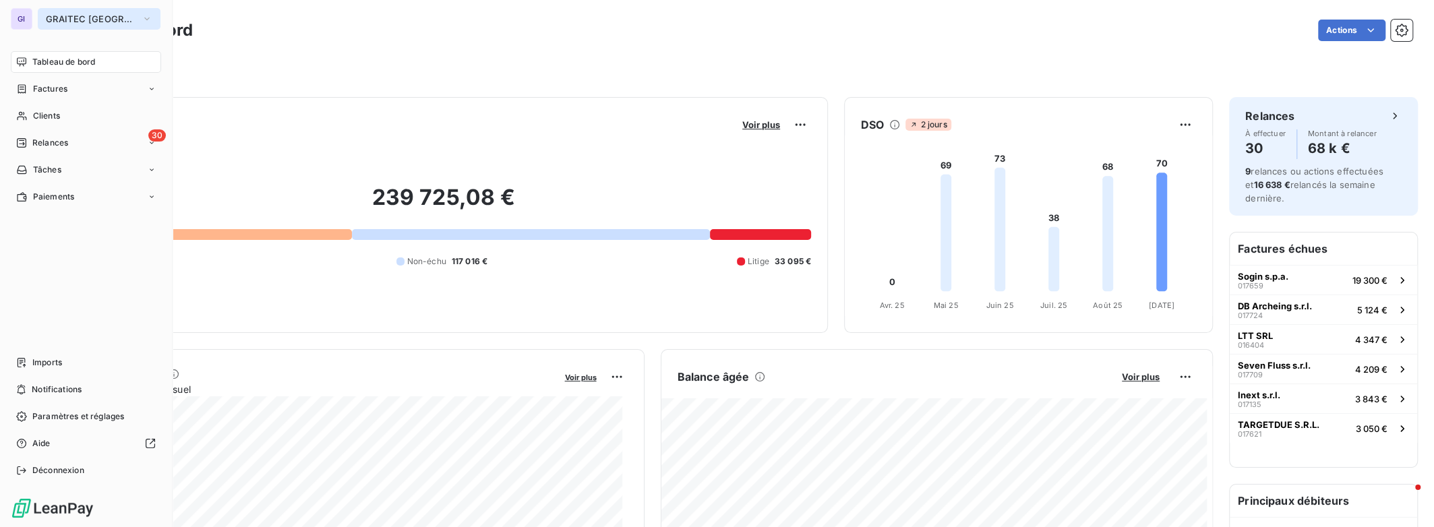
click at [105, 20] on span "GRAITEC [GEOGRAPHIC_DATA]" at bounding box center [91, 18] width 90 height 11
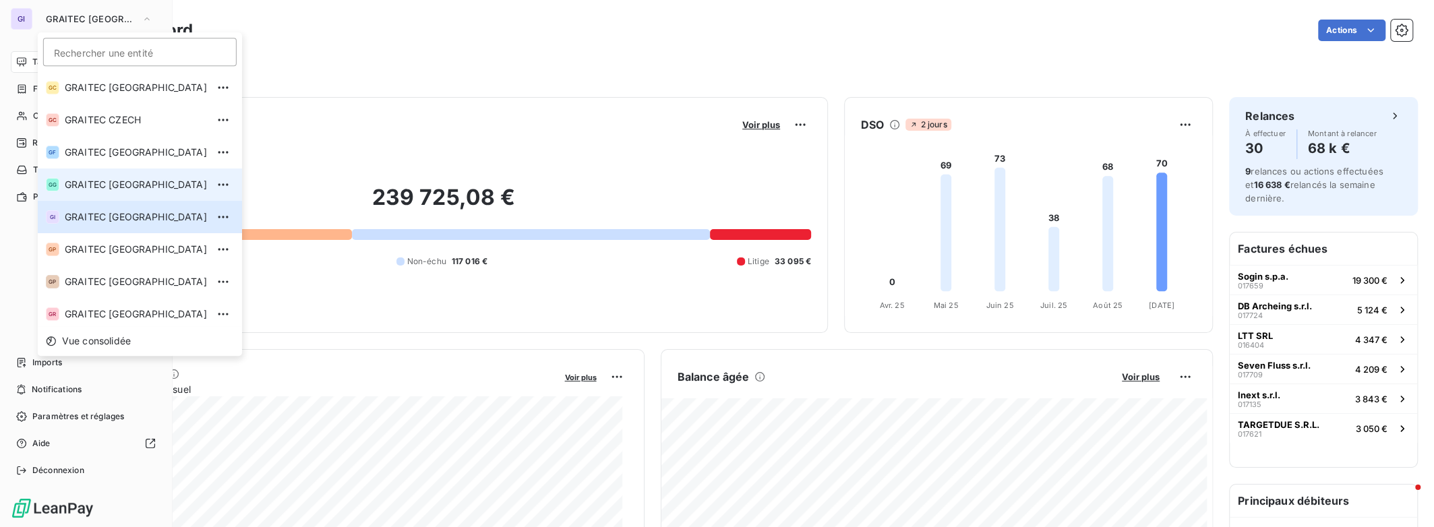
click at [129, 174] on li "GG GRAITEC [GEOGRAPHIC_DATA]" at bounding box center [140, 185] width 204 height 32
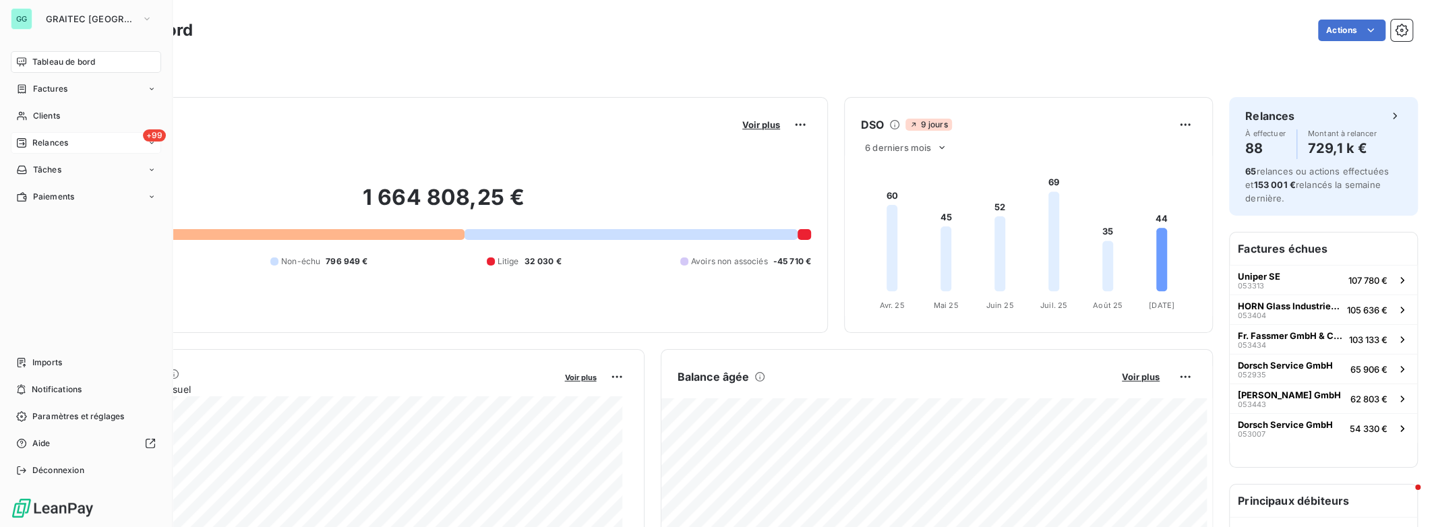
click at [138, 142] on div "+99 Relances" at bounding box center [86, 143] width 150 height 22
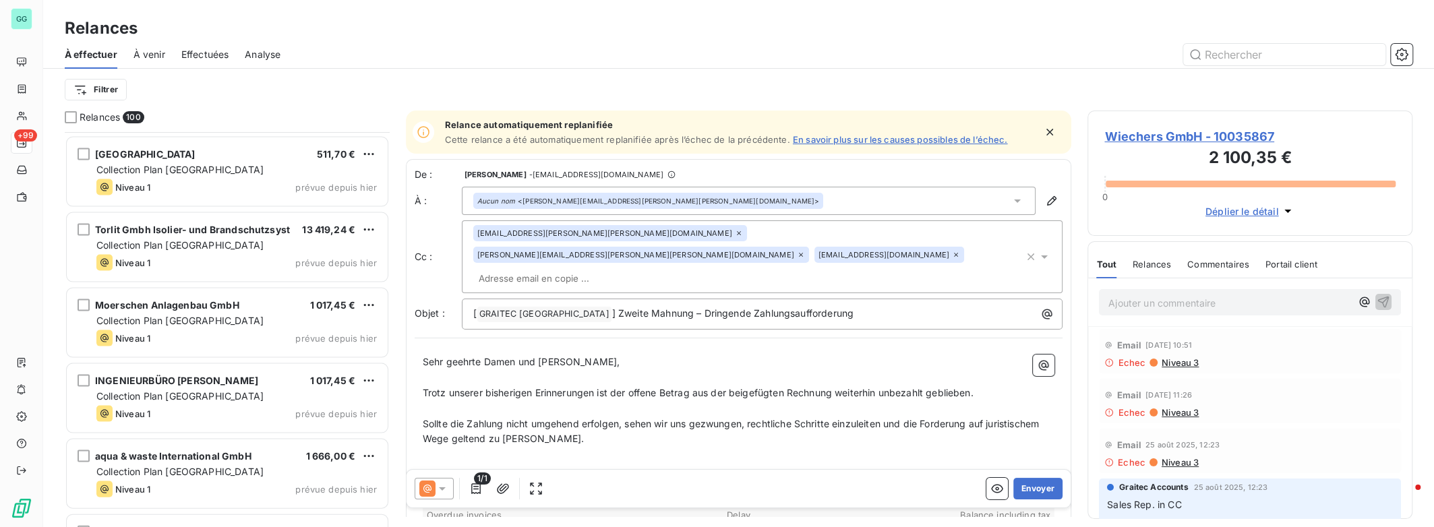
scroll to position [2338, 0]
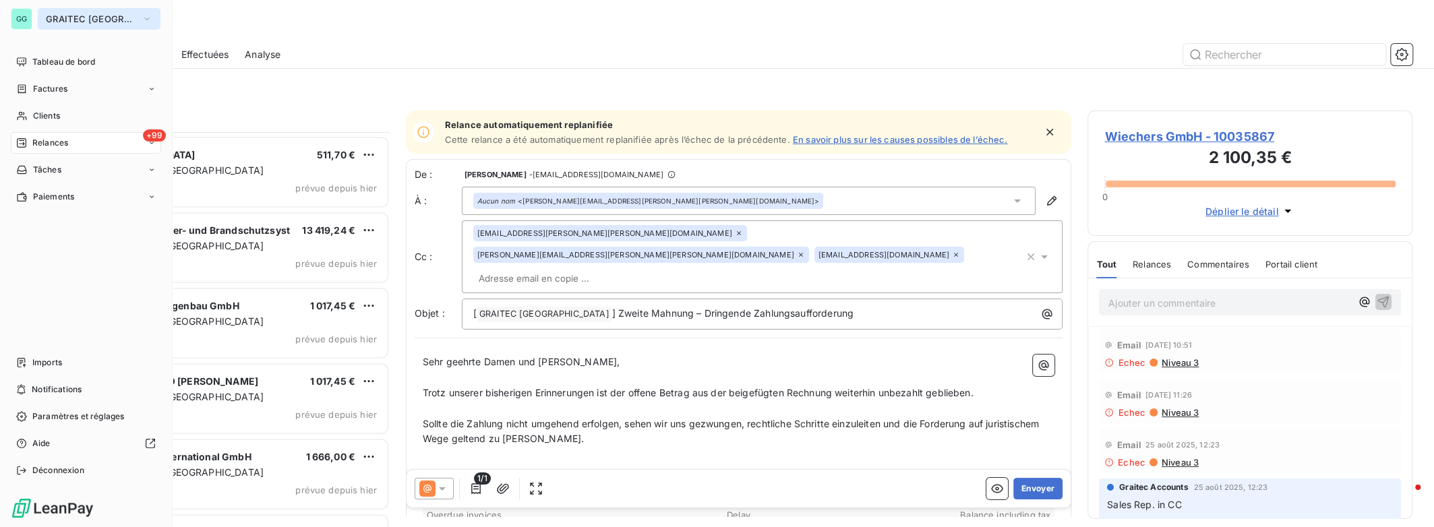
click at [63, 20] on span "GRAITEC [GEOGRAPHIC_DATA]" at bounding box center [91, 18] width 90 height 11
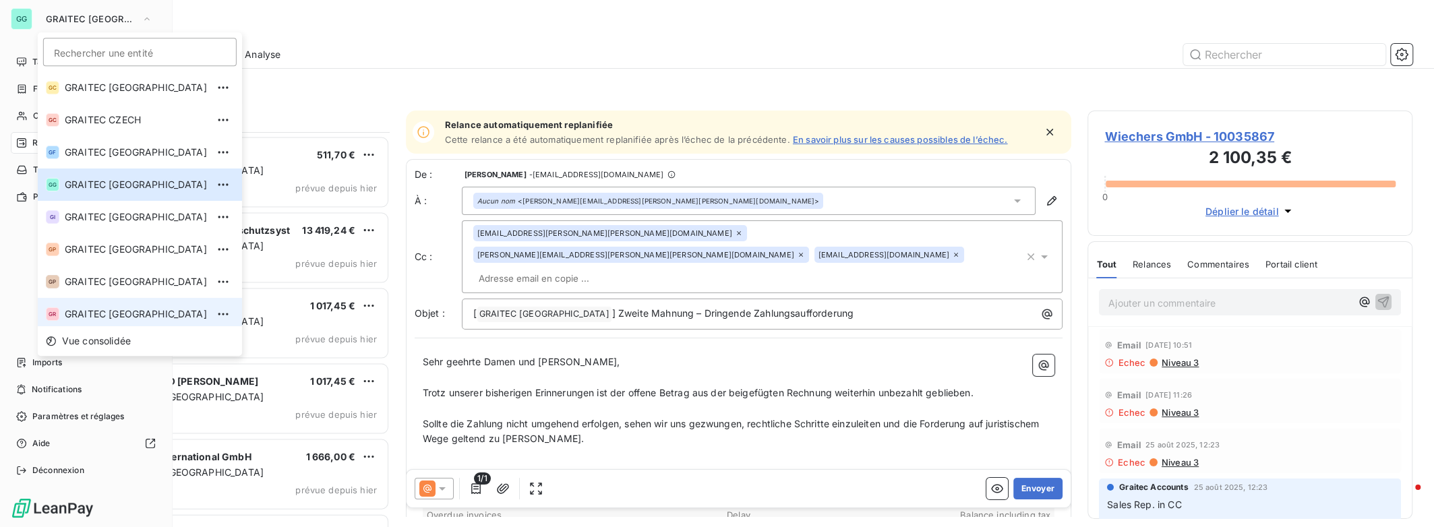
click at [105, 305] on li "GR GRAITEC [GEOGRAPHIC_DATA]" at bounding box center [140, 314] width 204 height 32
